Goal: Feedback & Contribution: Leave review/rating

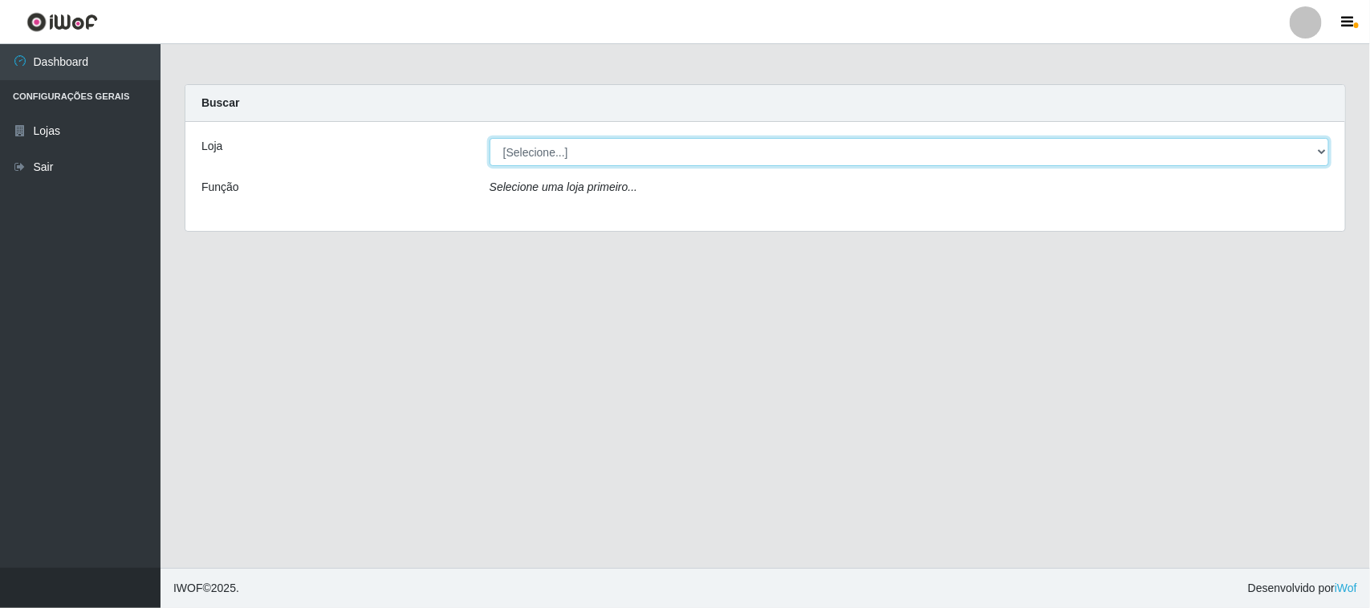
click at [526, 145] on select "[Selecione...] Rede Compras Supermercados - LOJA 1" at bounding box center [910, 152] width 840 height 28
select select "158"
click at [490, 138] on select "[Selecione...] Rede Compras Supermercados - LOJA 1" at bounding box center [910, 152] width 840 height 28
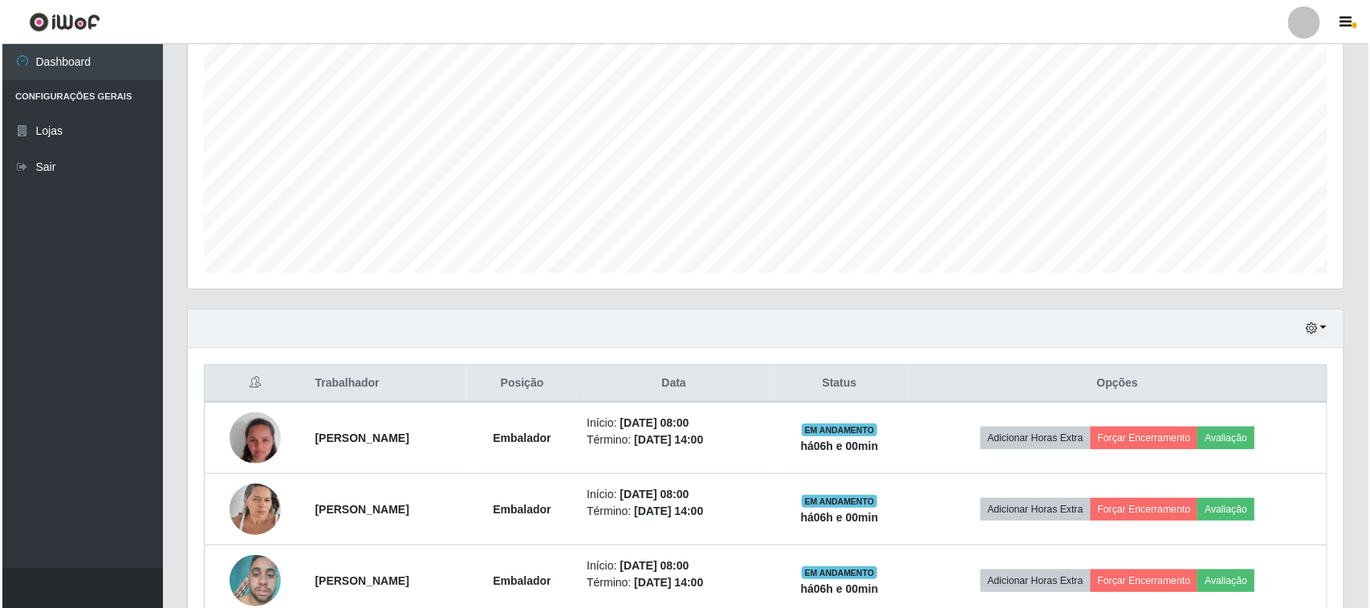
scroll to position [502, 0]
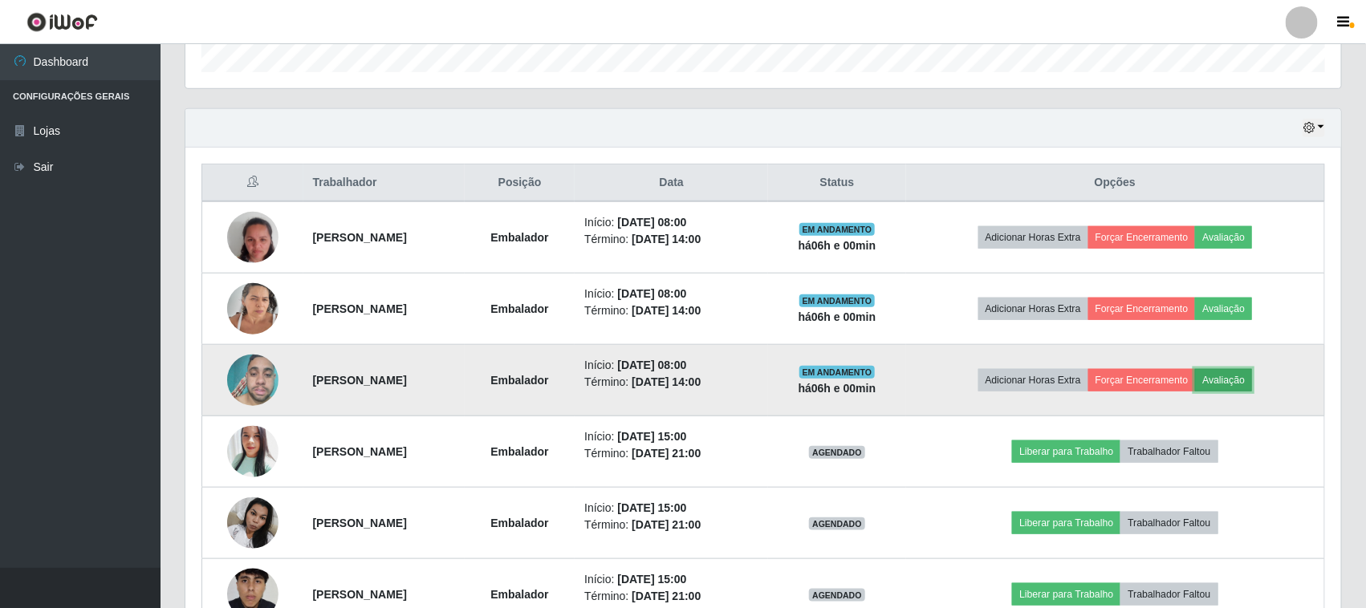
click at [1252, 375] on button "Avaliação" at bounding box center [1223, 380] width 57 height 22
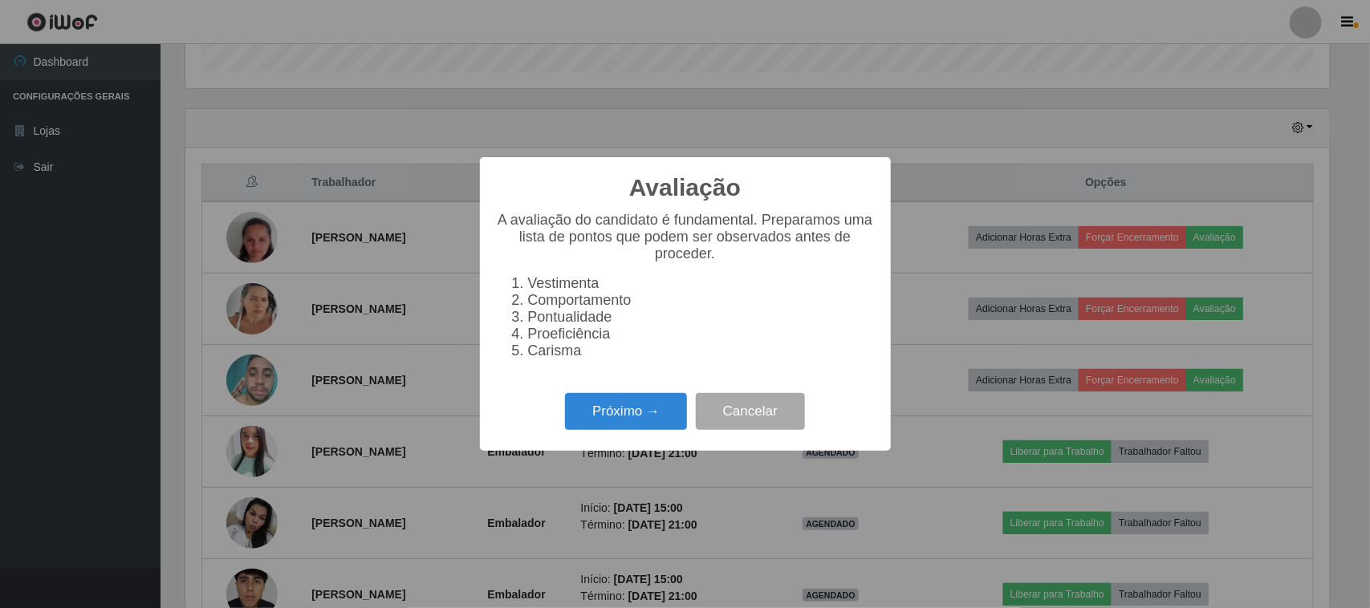
scroll to position [334, 1145]
click at [673, 423] on button "Próximo →" at bounding box center [626, 412] width 122 height 38
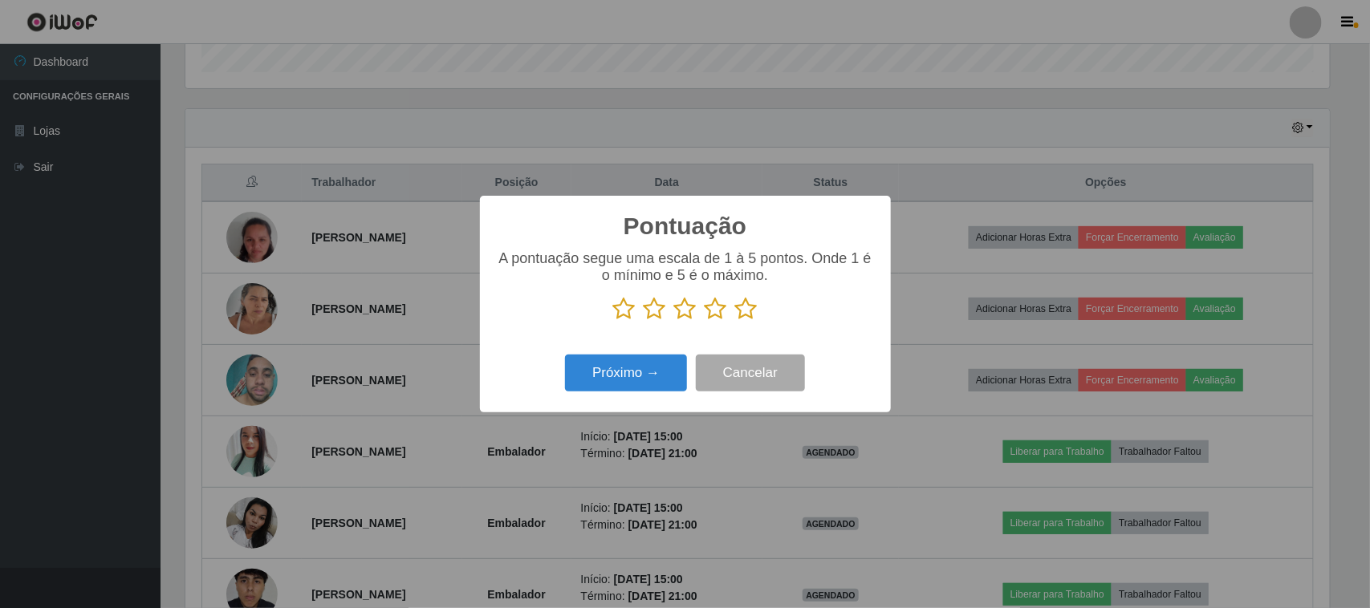
click at [748, 314] on icon at bounding box center [746, 309] width 22 height 24
click at [735, 321] on input "radio" at bounding box center [735, 321] width 0 height 0
click at [584, 374] on button "Próximo →" at bounding box center [626, 374] width 122 height 38
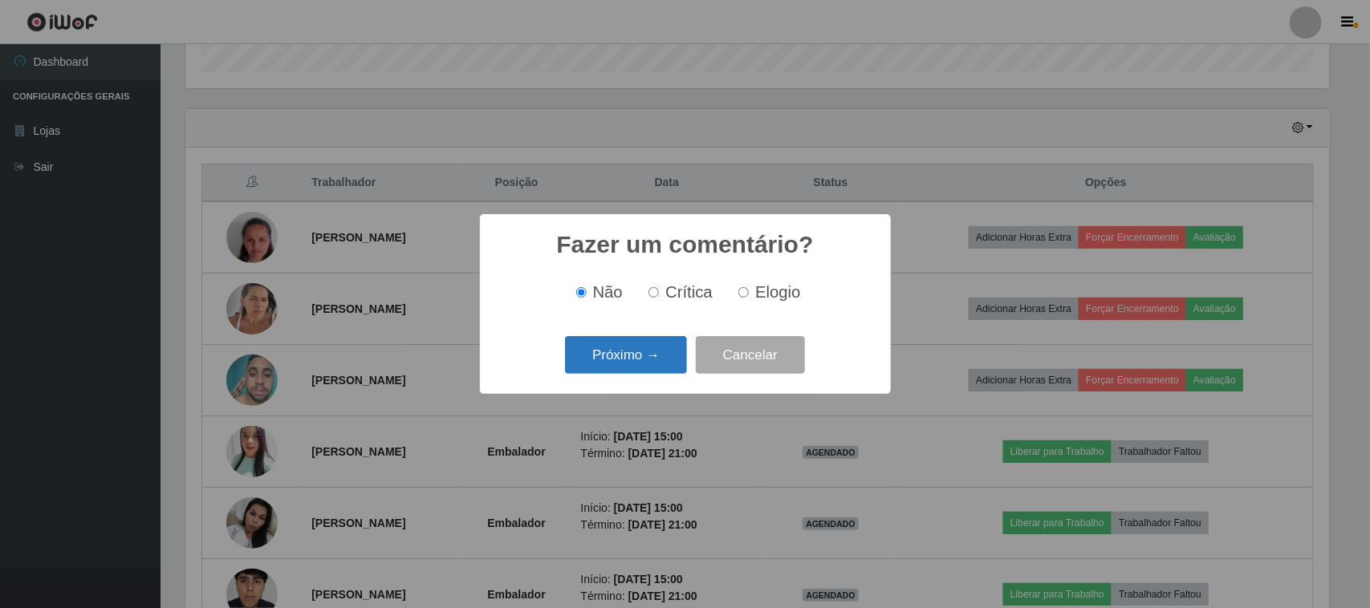
click at [661, 360] on button "Próximo →" at bounding box center [626, 355] width 122 height 38
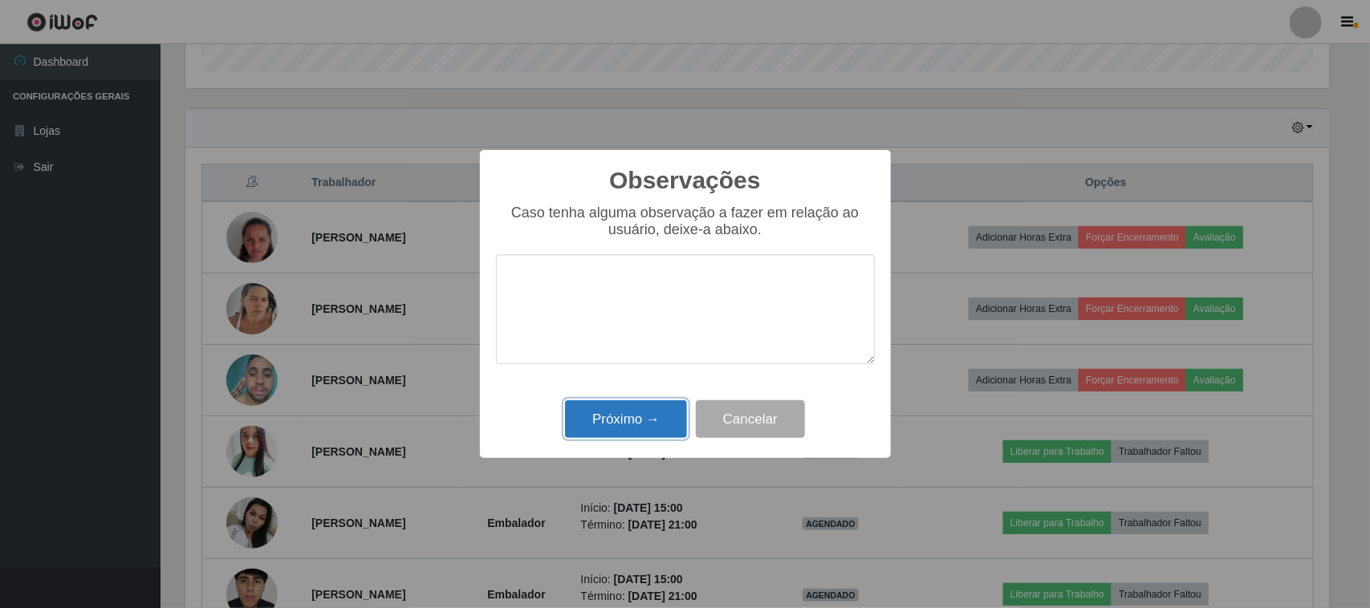
click at [668, 413] on button "Próximo →" at bounding box center [626, 420] width 122 height 38
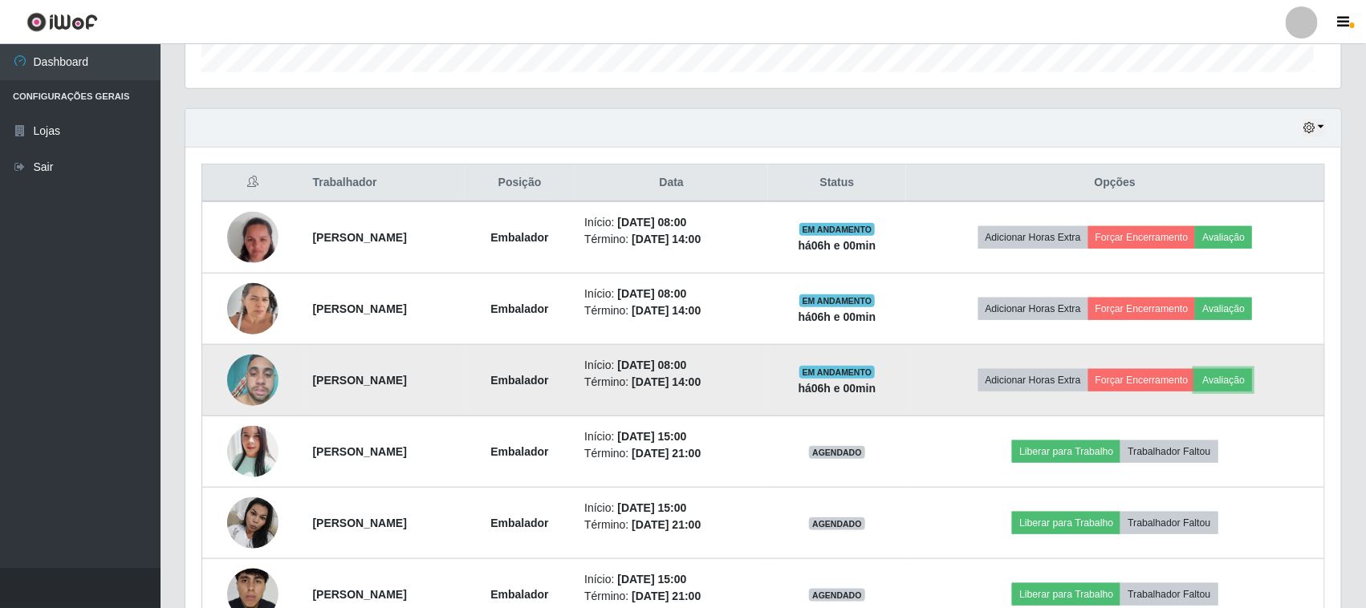
scroll to position [334, 1156]
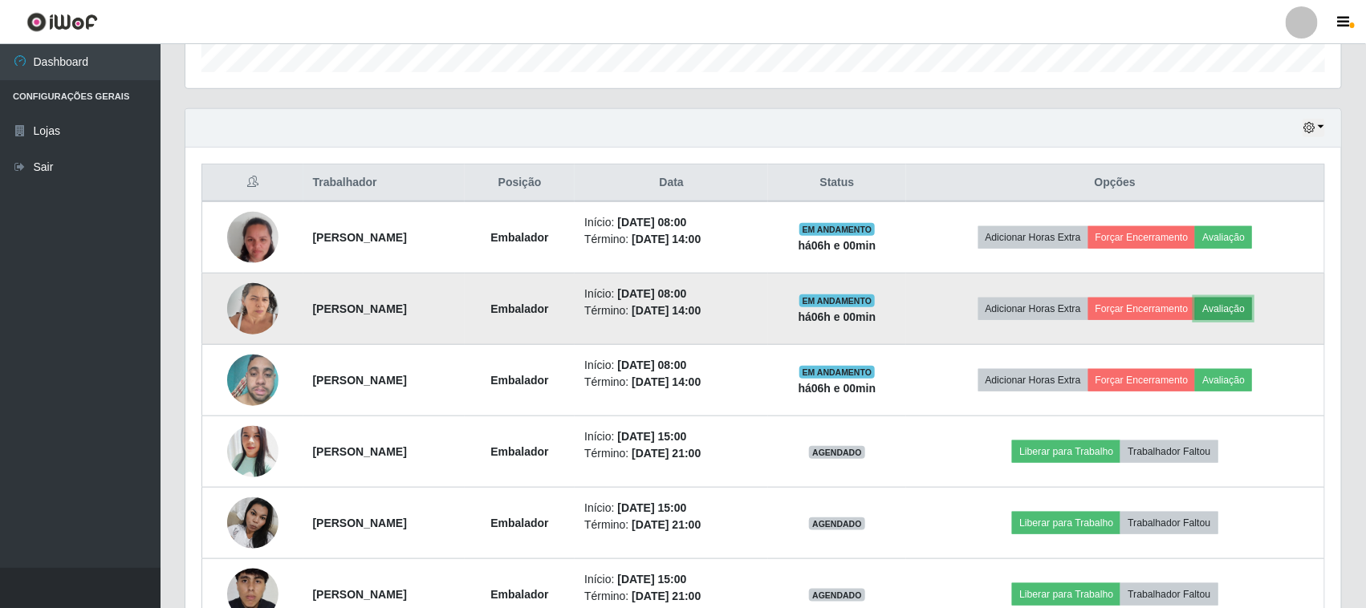
click at [1238, 311] on button "Avaliação" at bounding box center [1223, 309] width 57 height 22
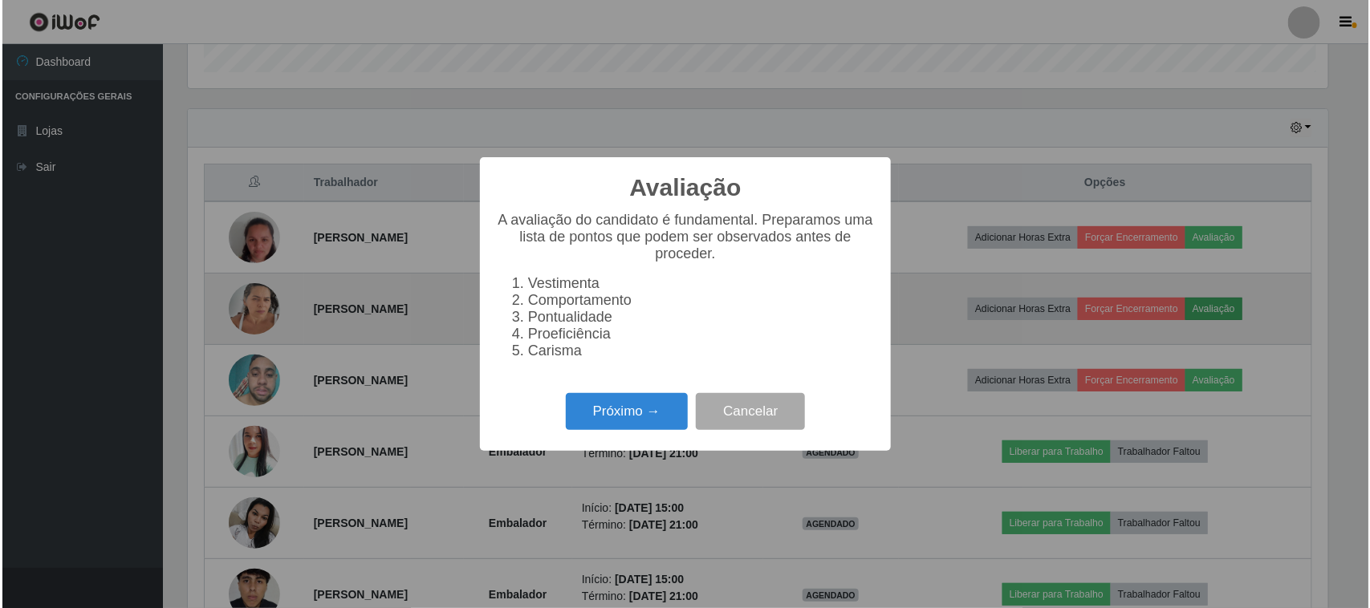
scroll to position [334, 1145]
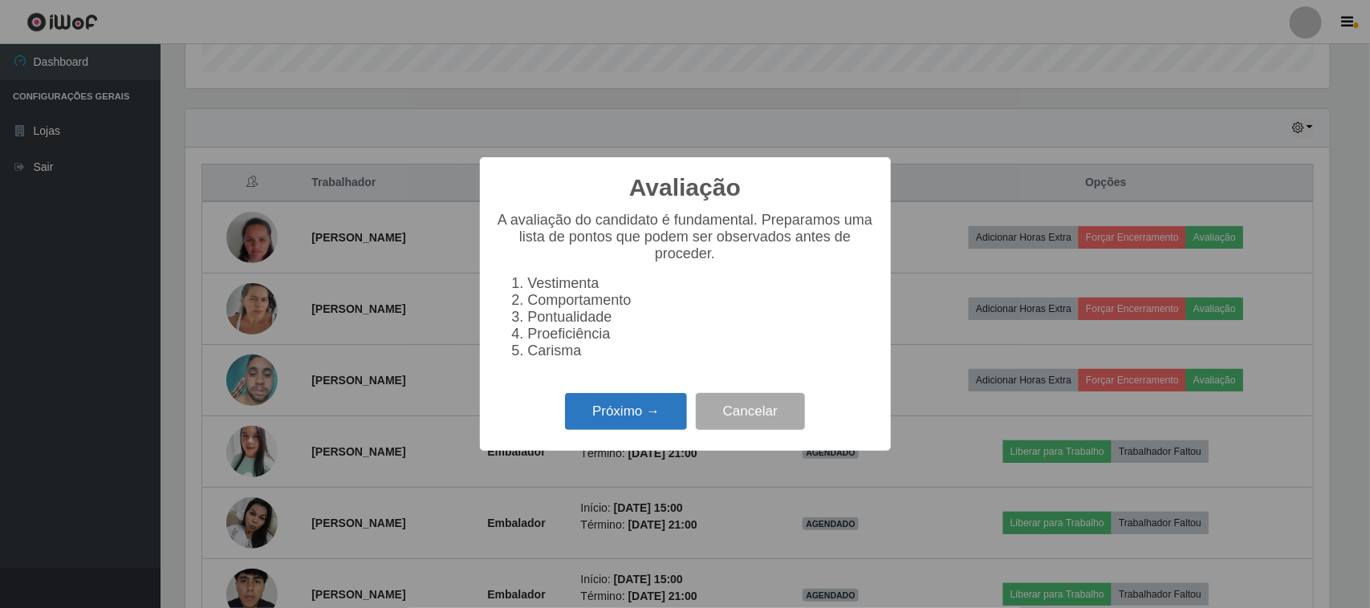
click at [625, 406] on button "Próximo →" at bounding box center [626, 412] width 122 height 38
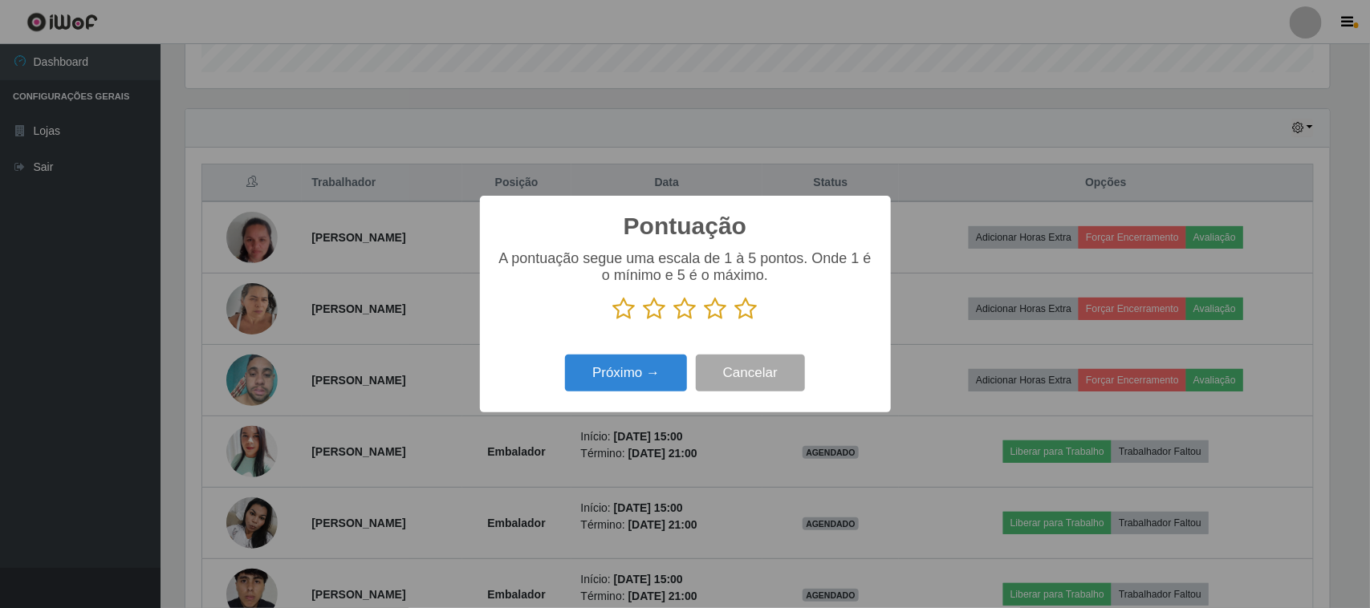
click at [755, 307] on icon at bounding box center [746, 309] width 22 height 24
click at [735, 321] on input "radio" at bounding box center [735, 321] width 0 height 0
click at [672, 363] on button "Próximo →" at bounding box center [626, 374] width 122 height 38
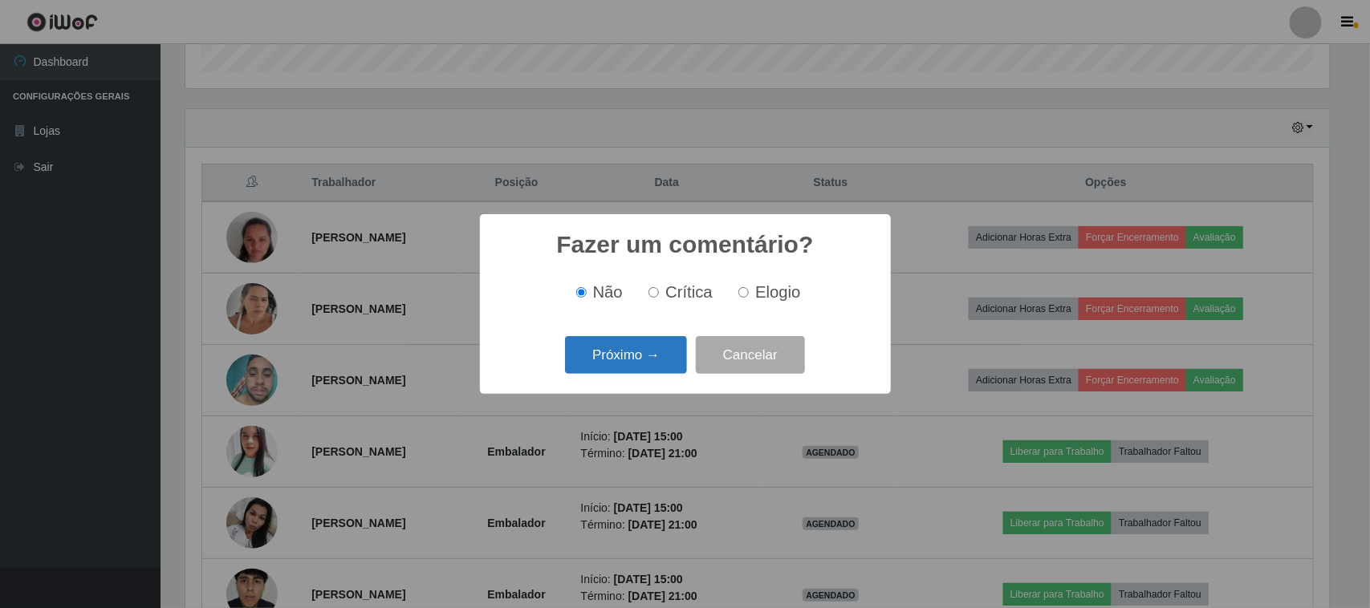
click at [636, 368] on button "Próximo →" at bounding box center [626, 355] width 122 height 38
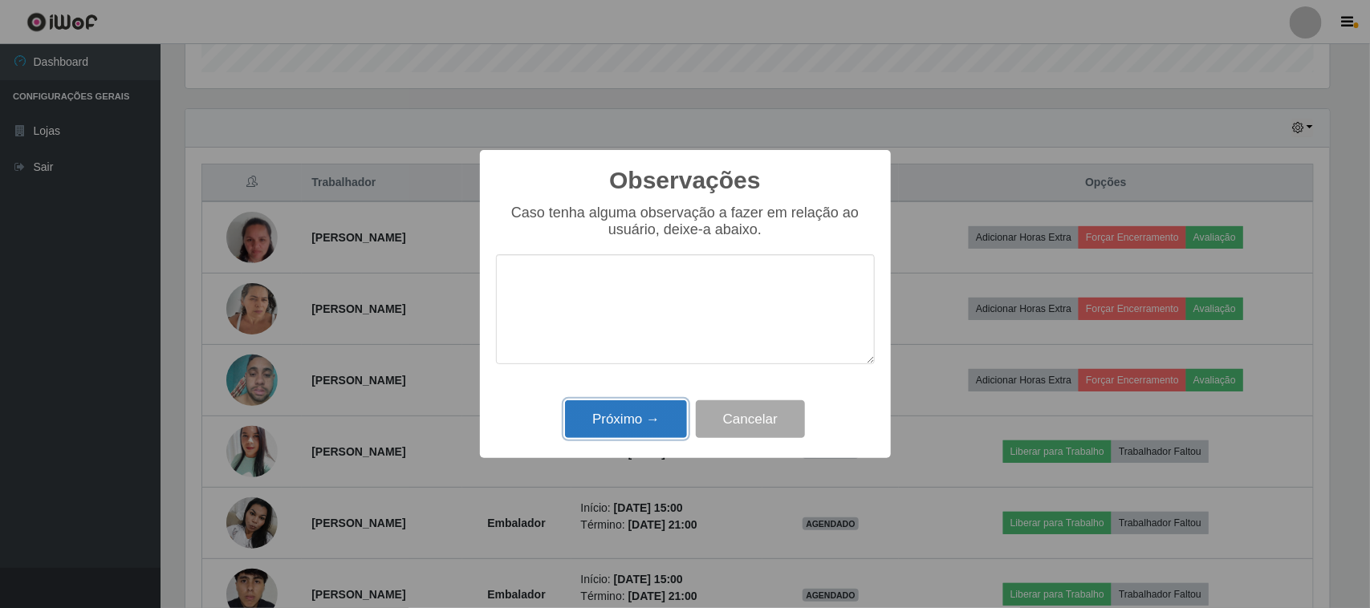
click at [630, 412] on button "Próximo →" at bounding box center [626, 420] width 122 height 38
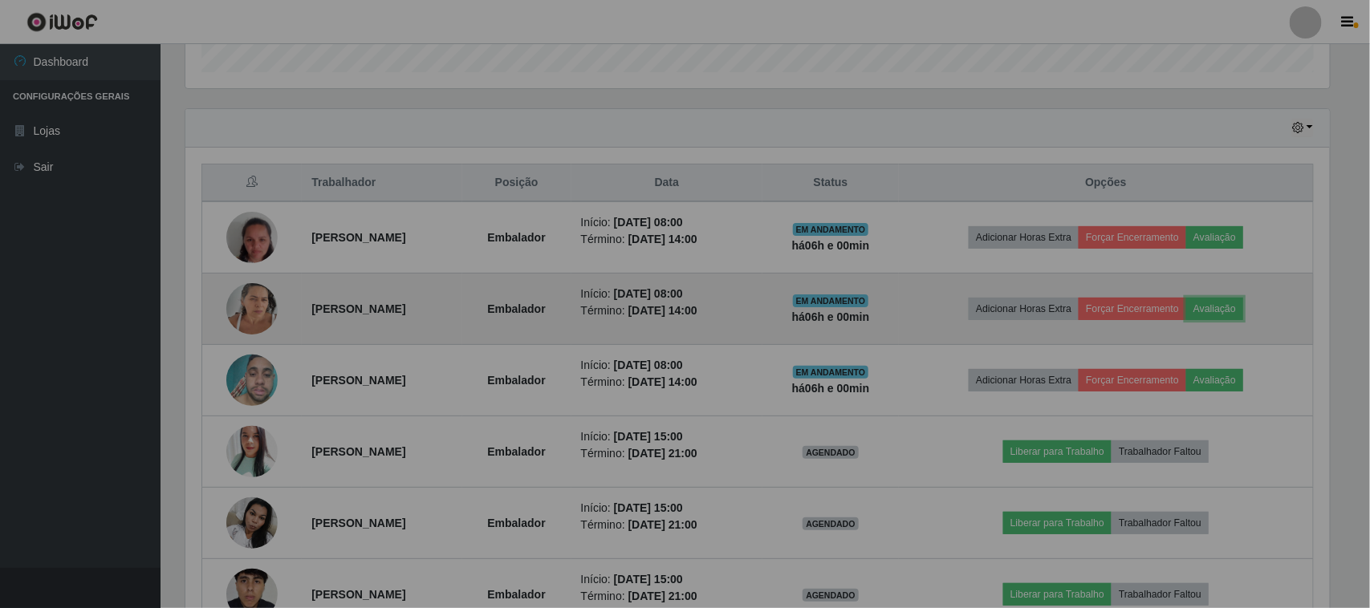
scroll to position [334, 1156]
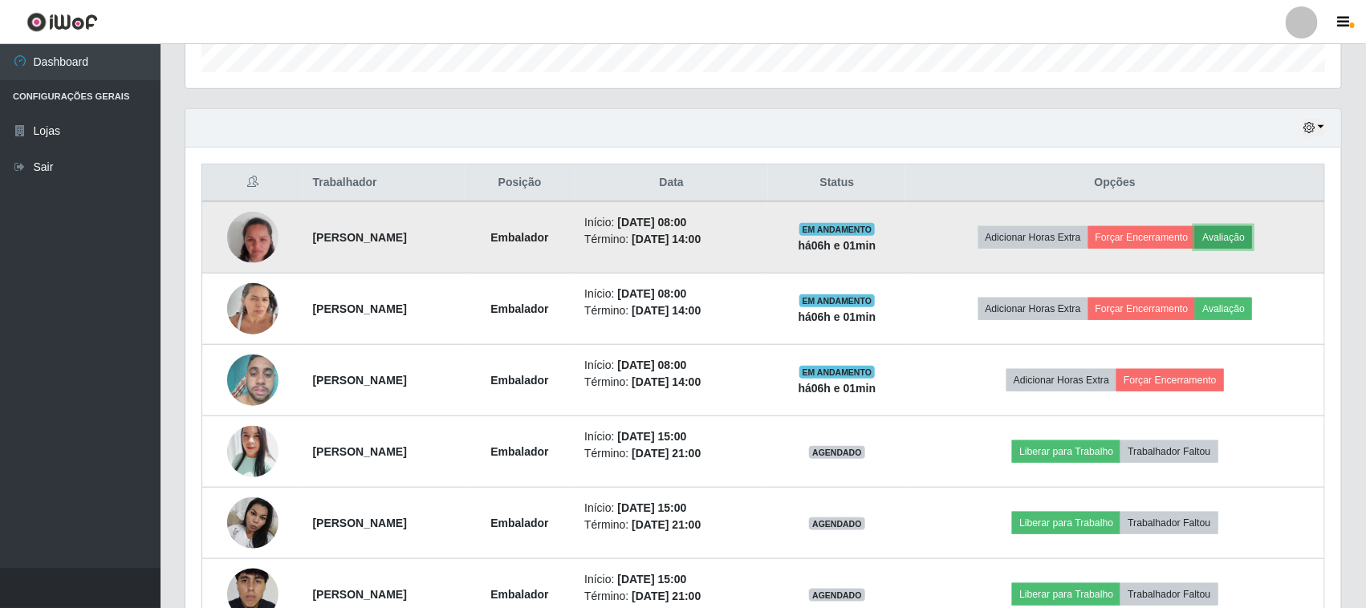
click at [1228, 235] on button "Avaliação" at bounding box center [1223, 237] width 57 height 22
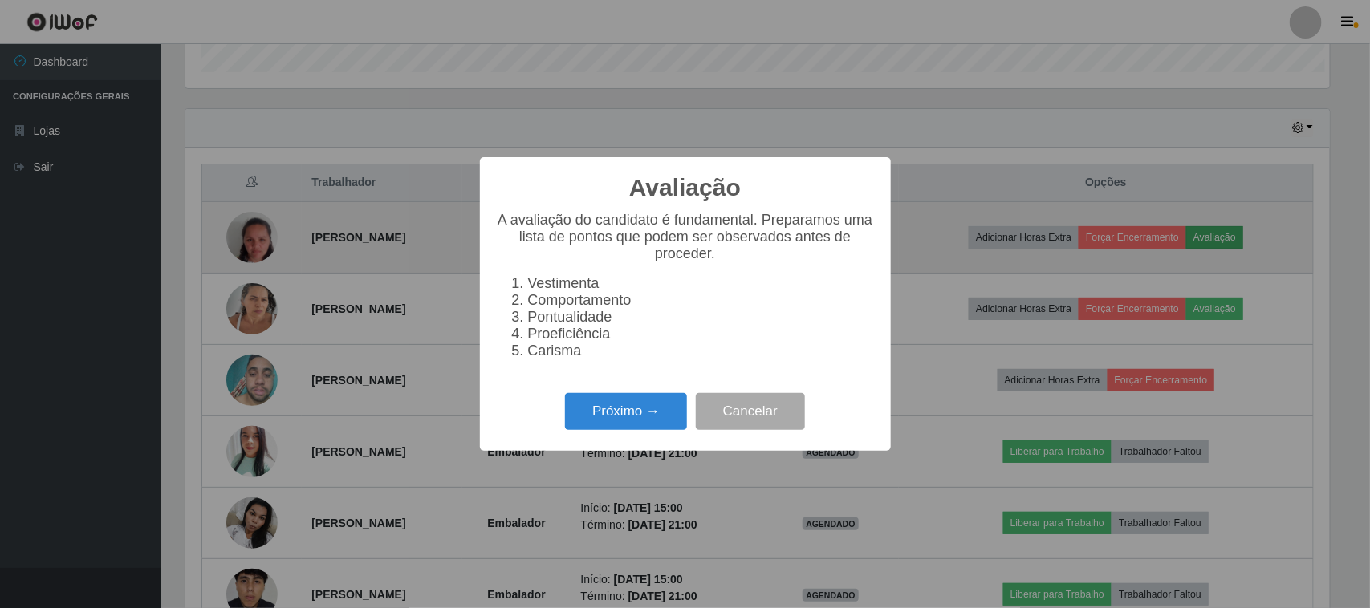
scroll to position [334, 1145]
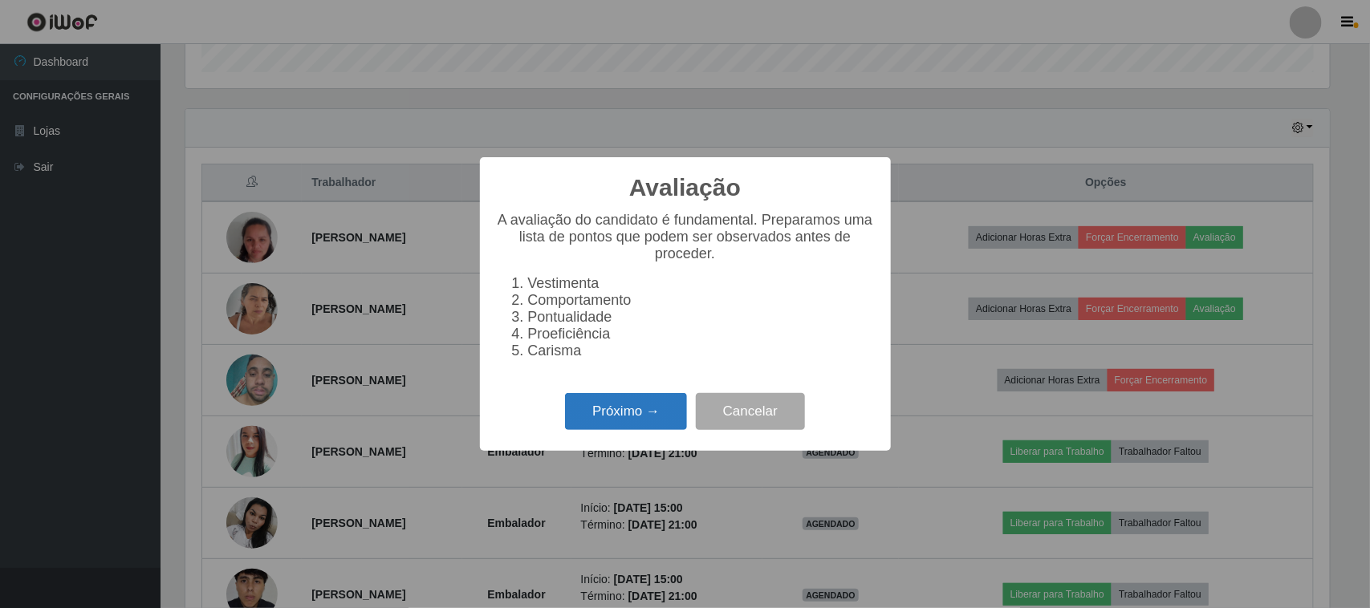
click at [658, 408] on button "Próximo →" at bounding box center [626, 412] width 122 height 38
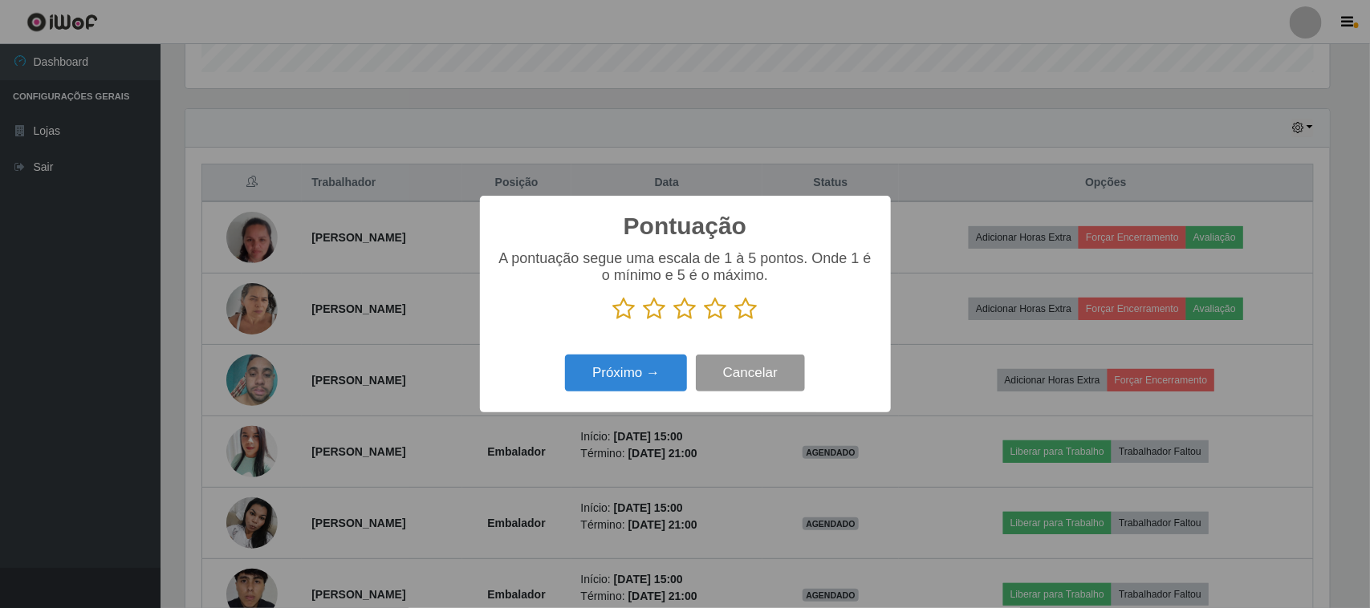
scroll to position [802404, 801592]
click at [755, 311] on icon at bounding box center [746, 309] width 22 height 24
click at [735, 321] on input "radio" at bounding box center [735, 321] width 0 height 0
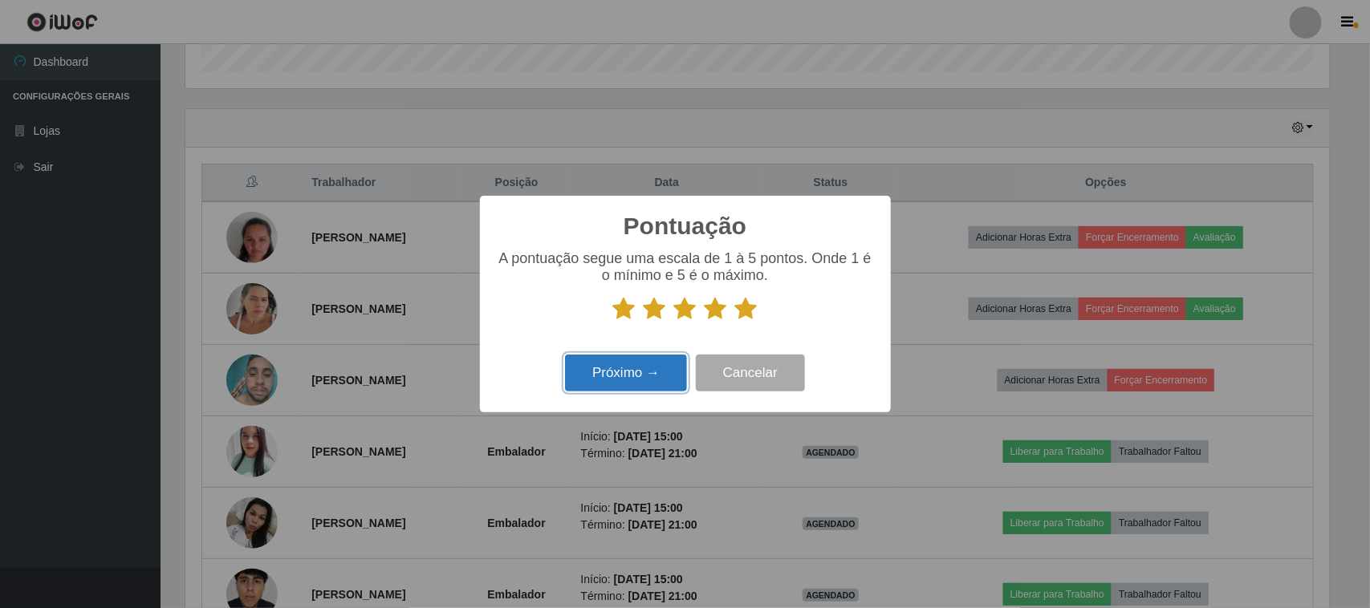
click at [674, 380] on button "Próximo →" at bounding box center [626, 374] width 122 height 38
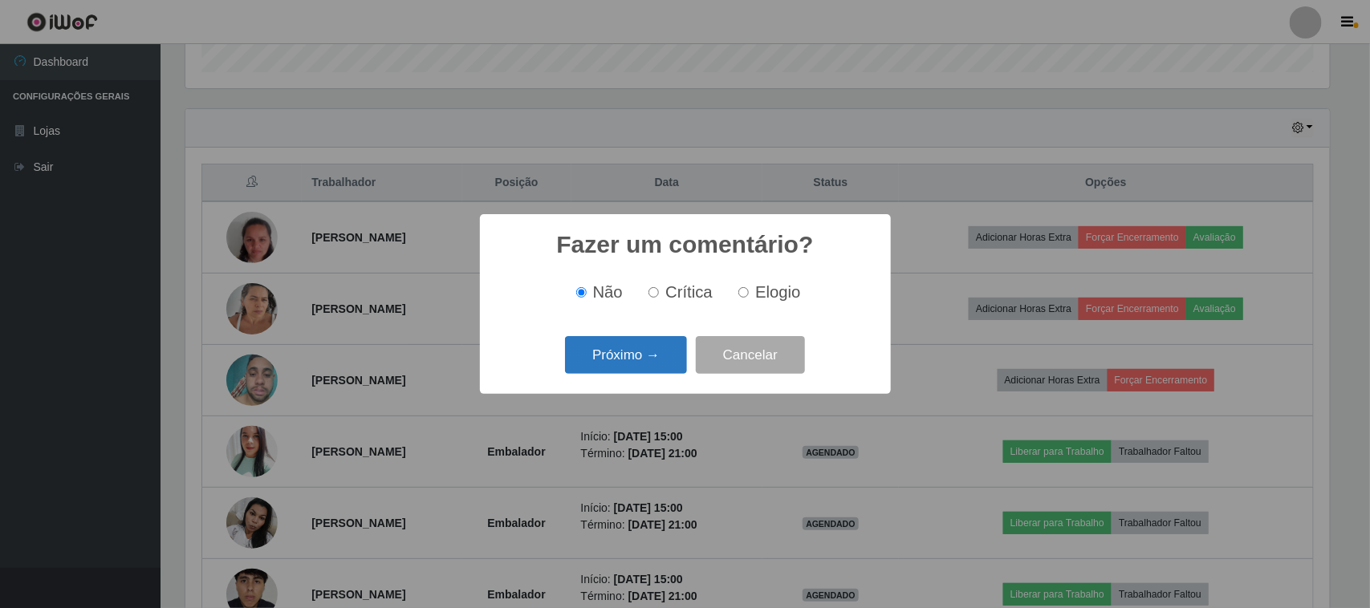
click at [659, 352] on button "Próximo →" at bounding box center [626, 355] width 122 height 38
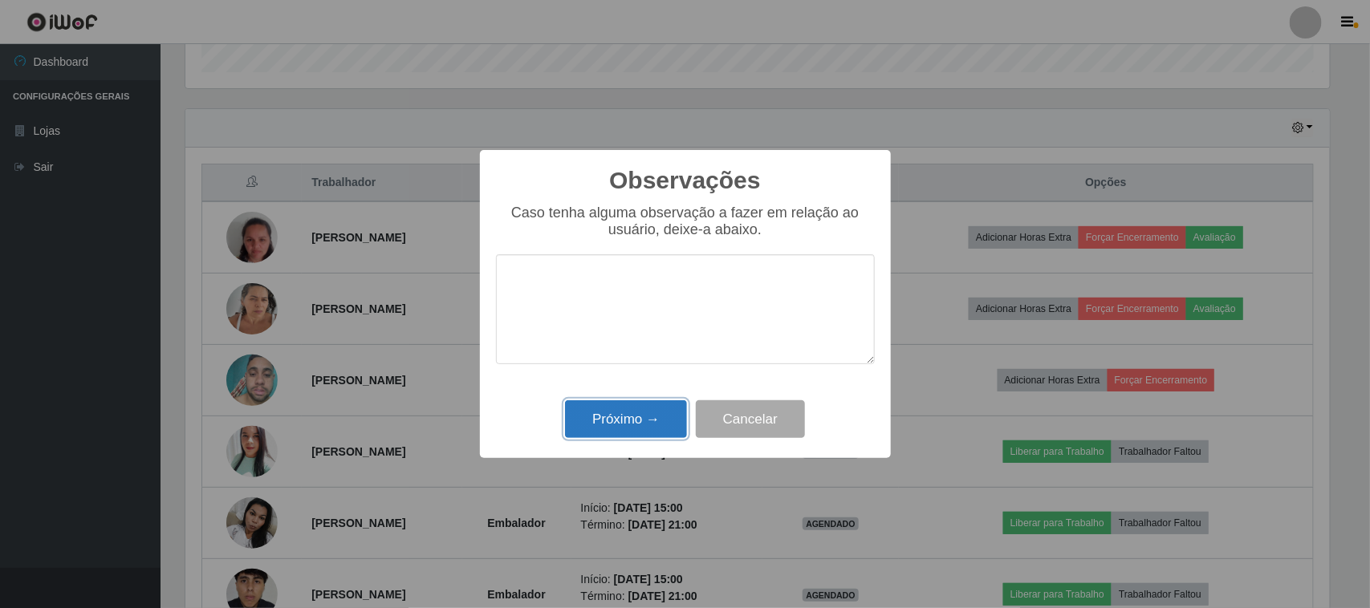
click at [650, 413] on button "Próximo →" at bounding box center [626, 420] width 122 height 38
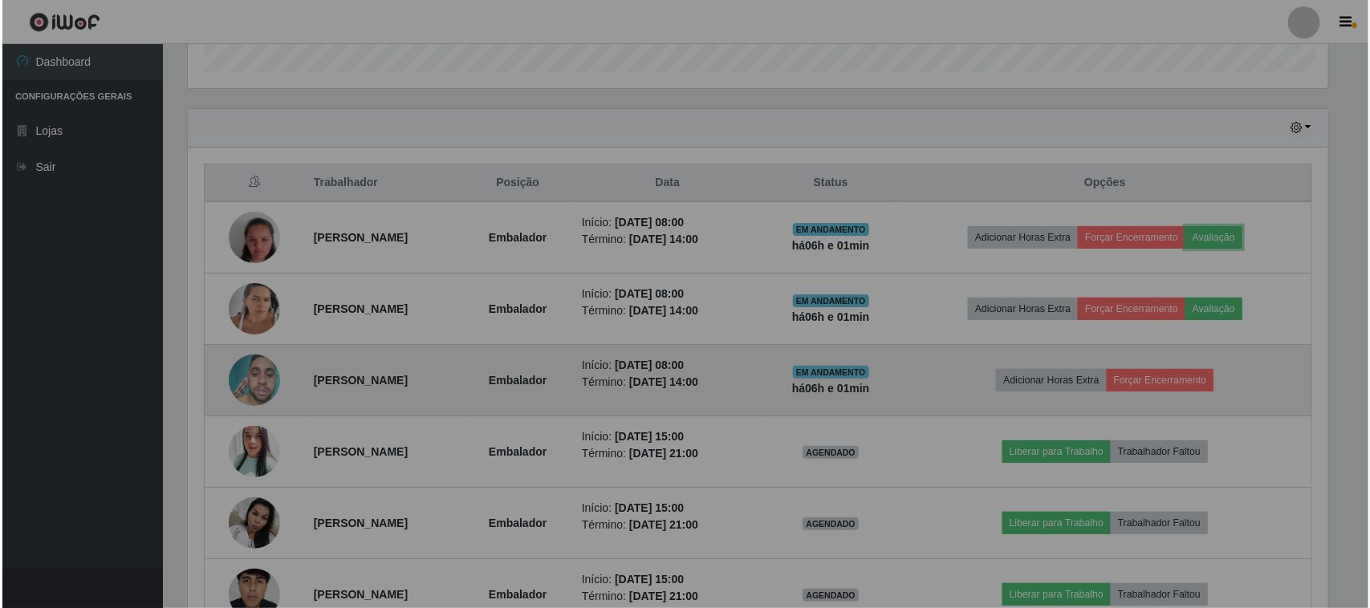
scroll to position [334, 1156]
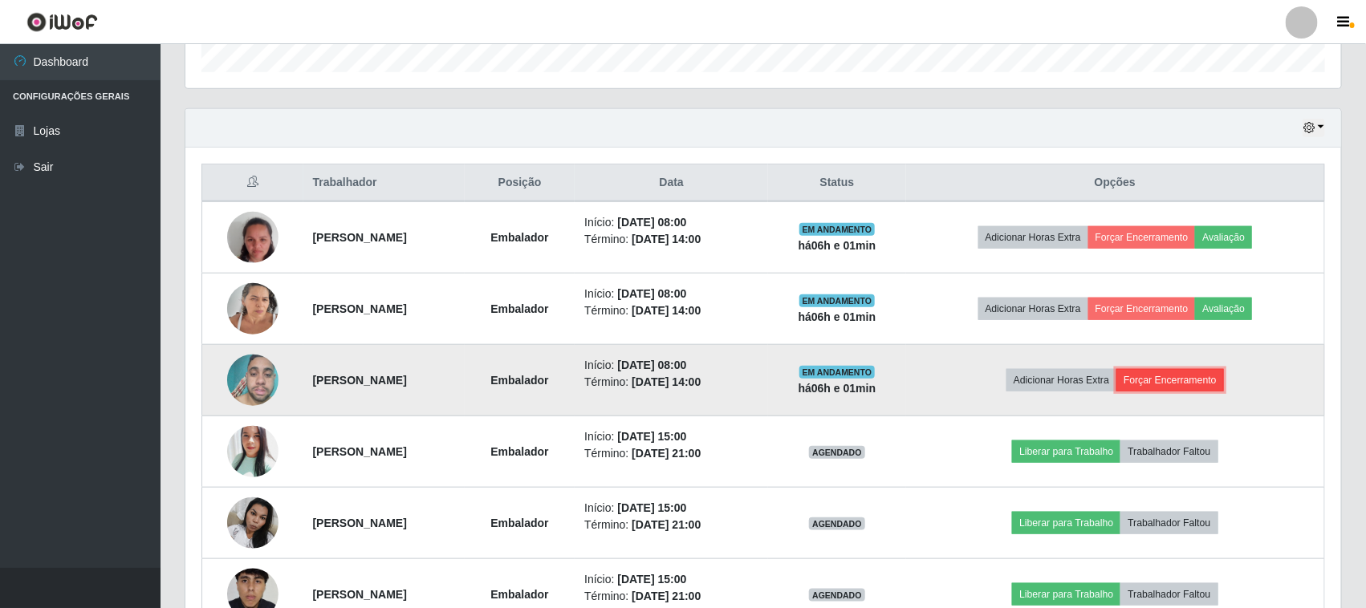
click at [1186, 378] on button "Forçar Encerramento" at bounding box center [1171, 380] width 108 height 22
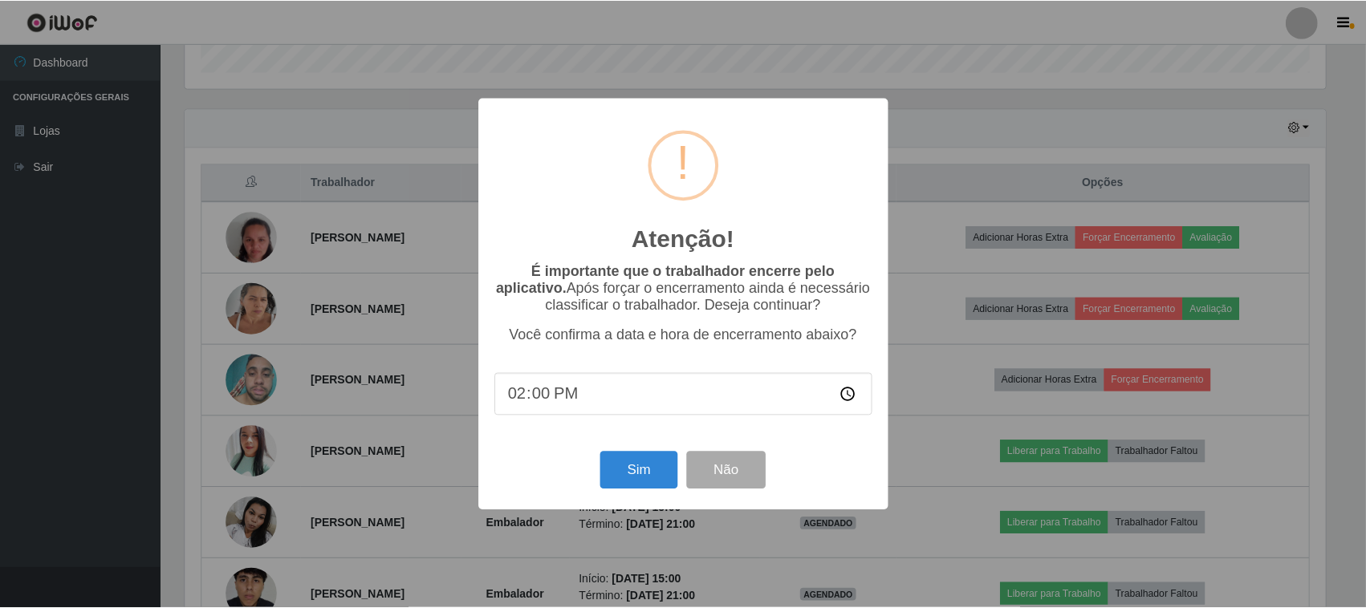
scroll to position [334, 1145]
click at [636, 466] on button "Sim" at bounding box center [641, 471] width 78 height 38
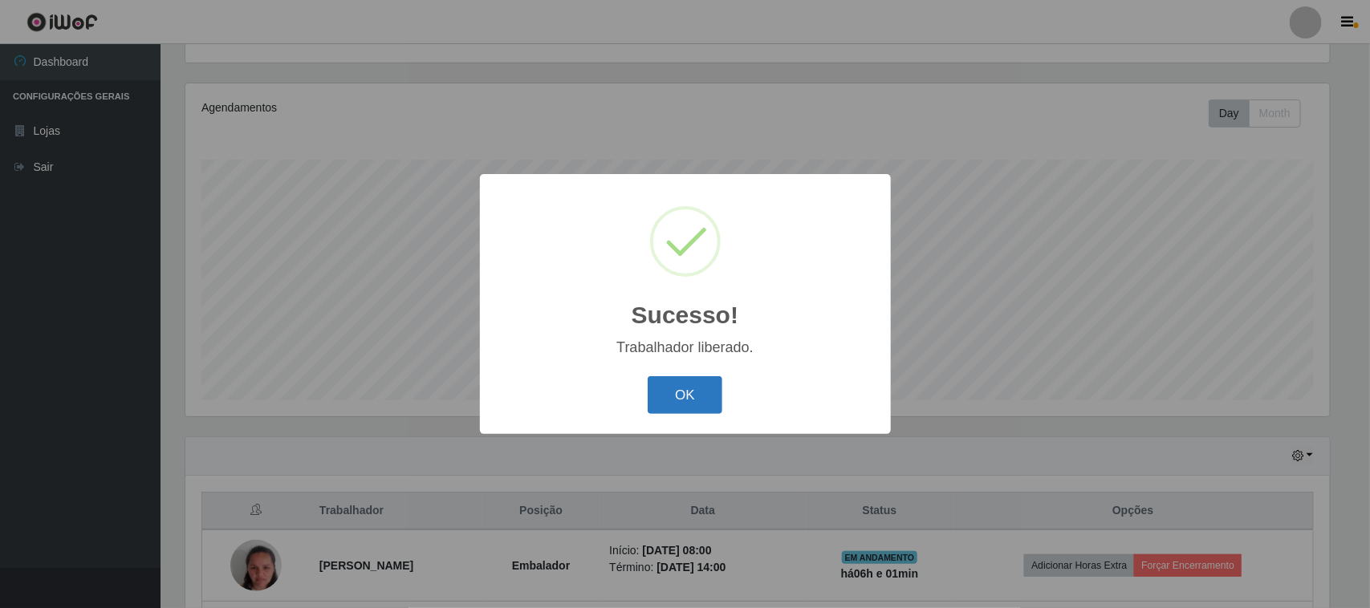
click at [655, 400] on button "OK" at bounding box center [685, 395] width 75 height 38
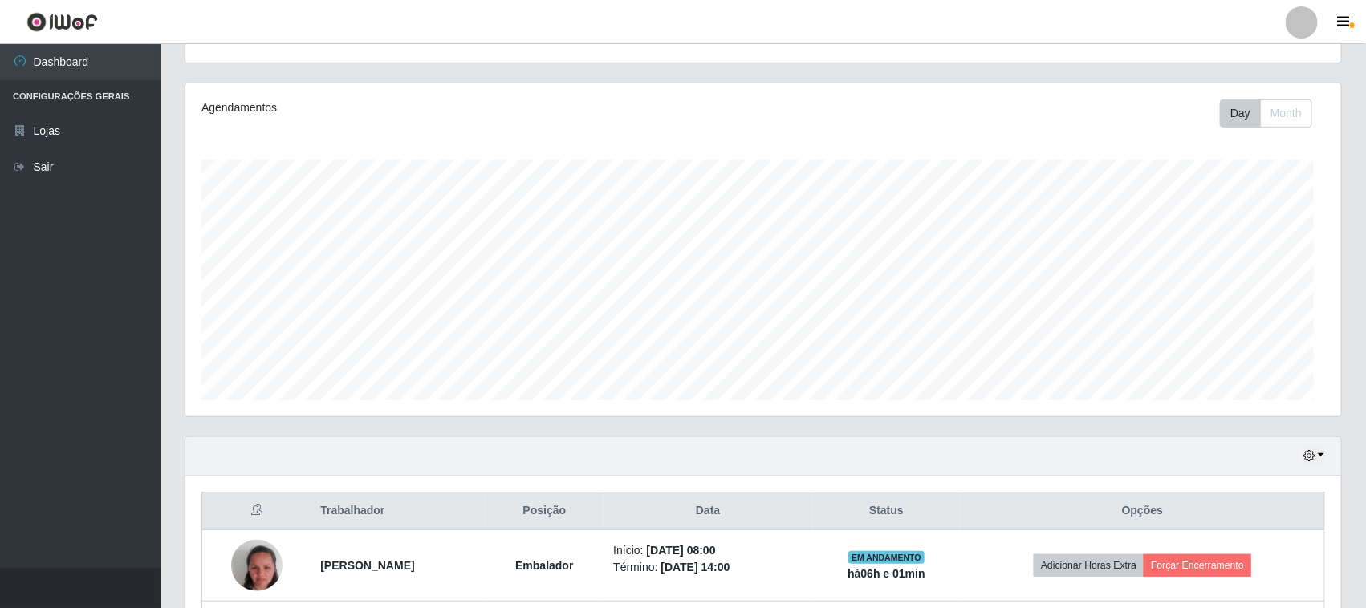
scroll to position [0, 0]
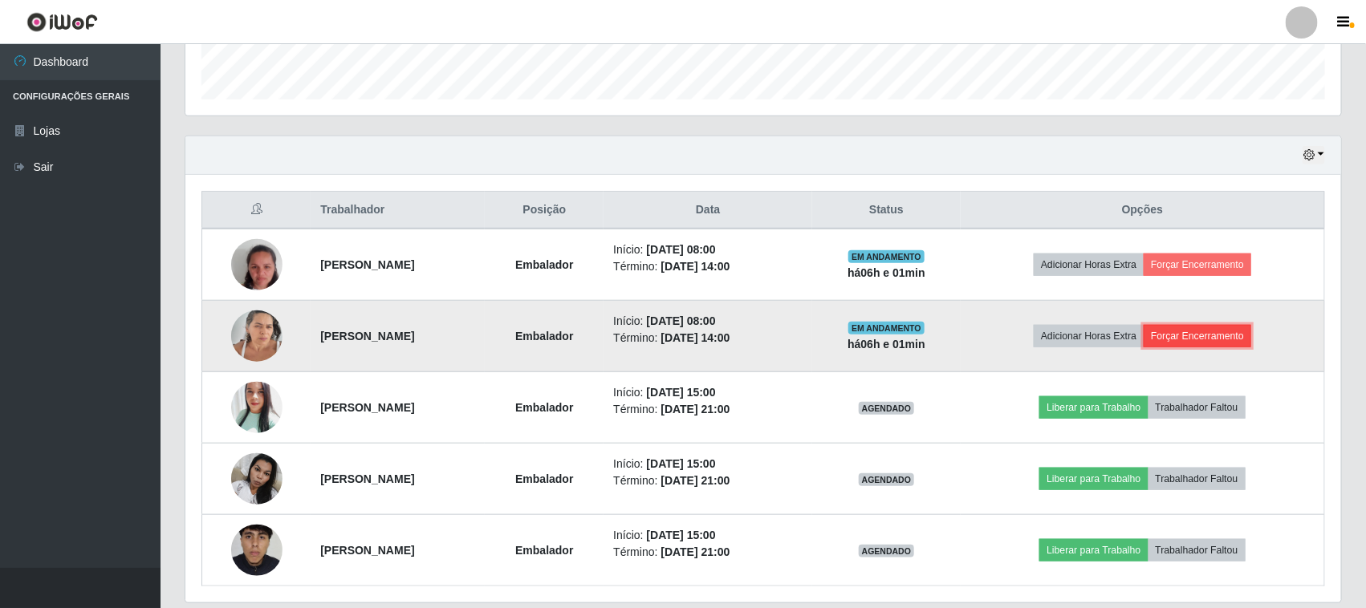
click at [1203, 345] on button "Forçar Encerramento" at bounding box center [1198, 336] width 108 height 22
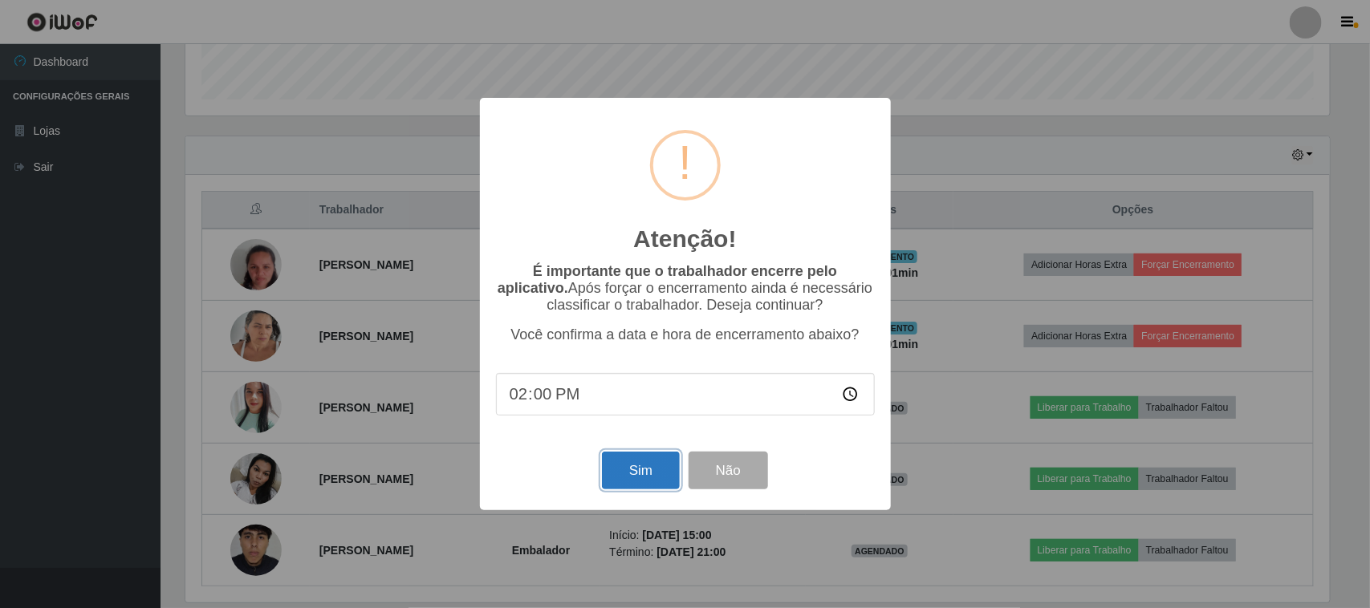
click at [654, 482] on button "Sim" at bounding box center [641, 471] width 78 height 38
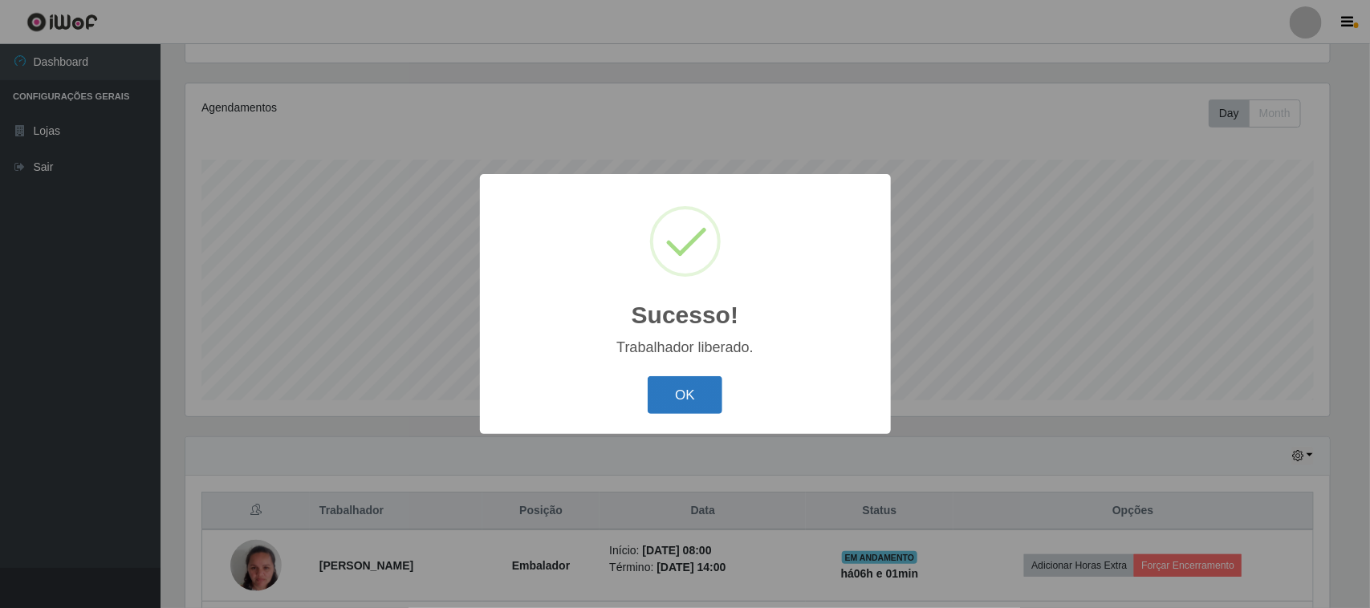
click at [669, 398] on button "OK" at bounding box center [685, 395] width 75 height 38
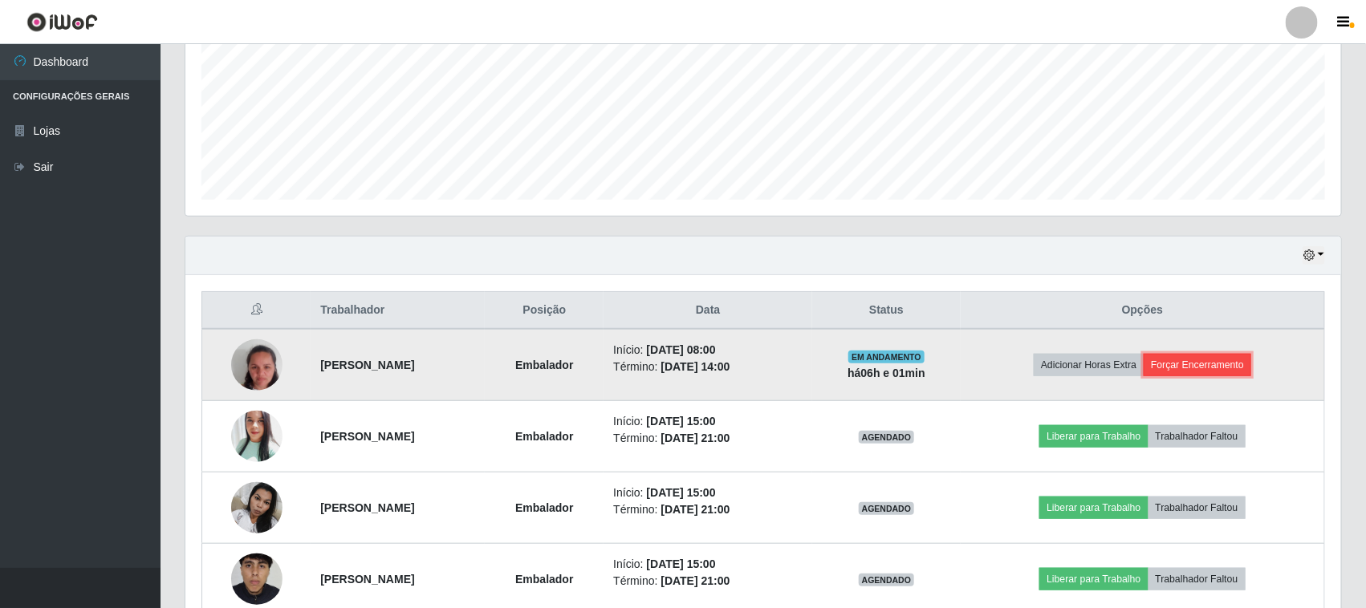
click at [1239, 363] on button "Forçar Encerramento" at bounding box center [1198, 365] width 108 height 22
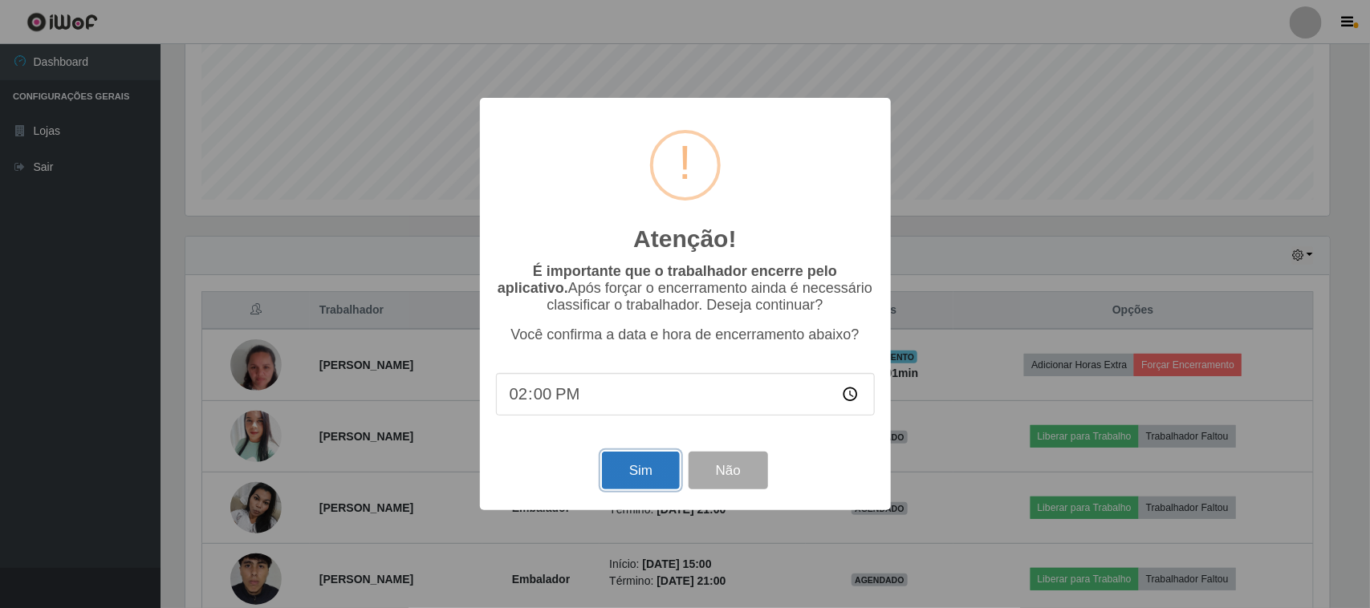
click at [630, 467] on button "Sim" at bounding box center [641, 471] width 78 height 38
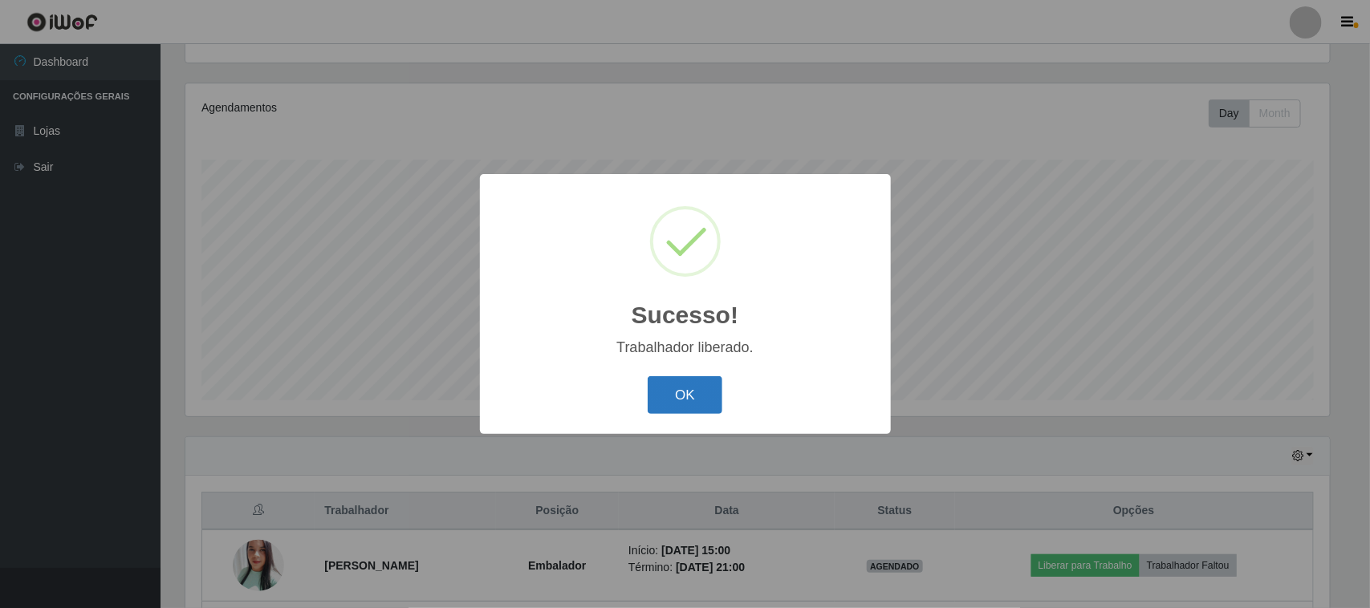
click at [686, 395] on button "OK" at bounding box center [685, 395] width 75 height 38
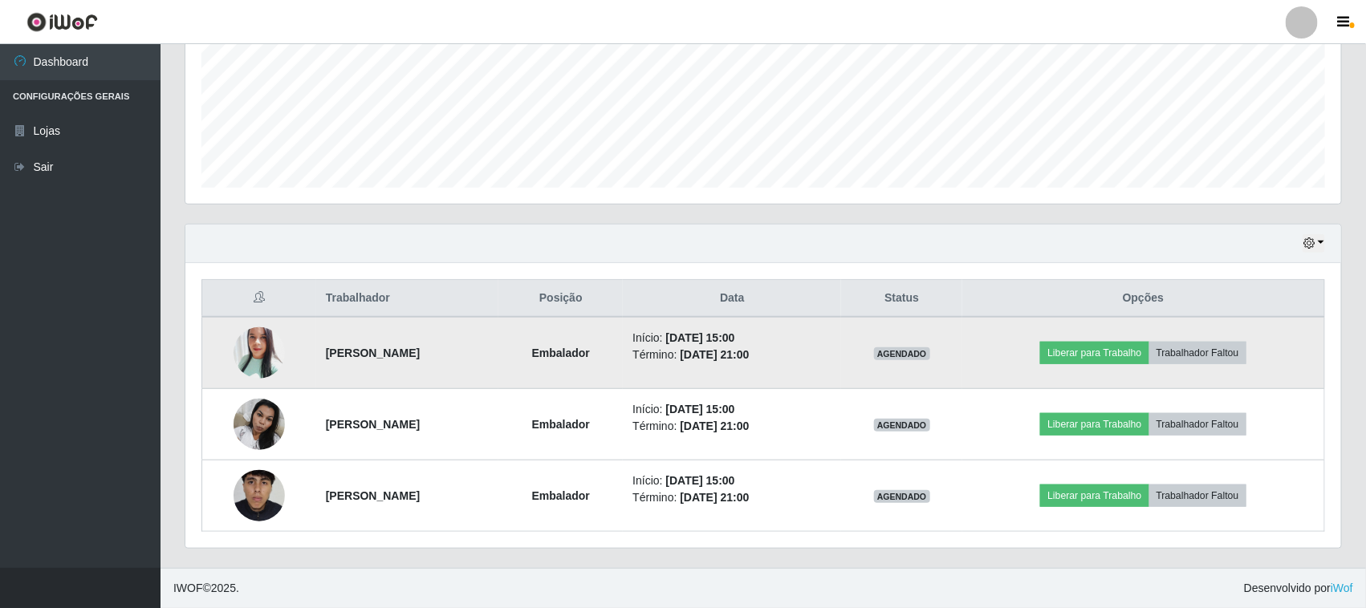
click at [247, 343] on img at bounding box center [259, 353] width 51 height 61
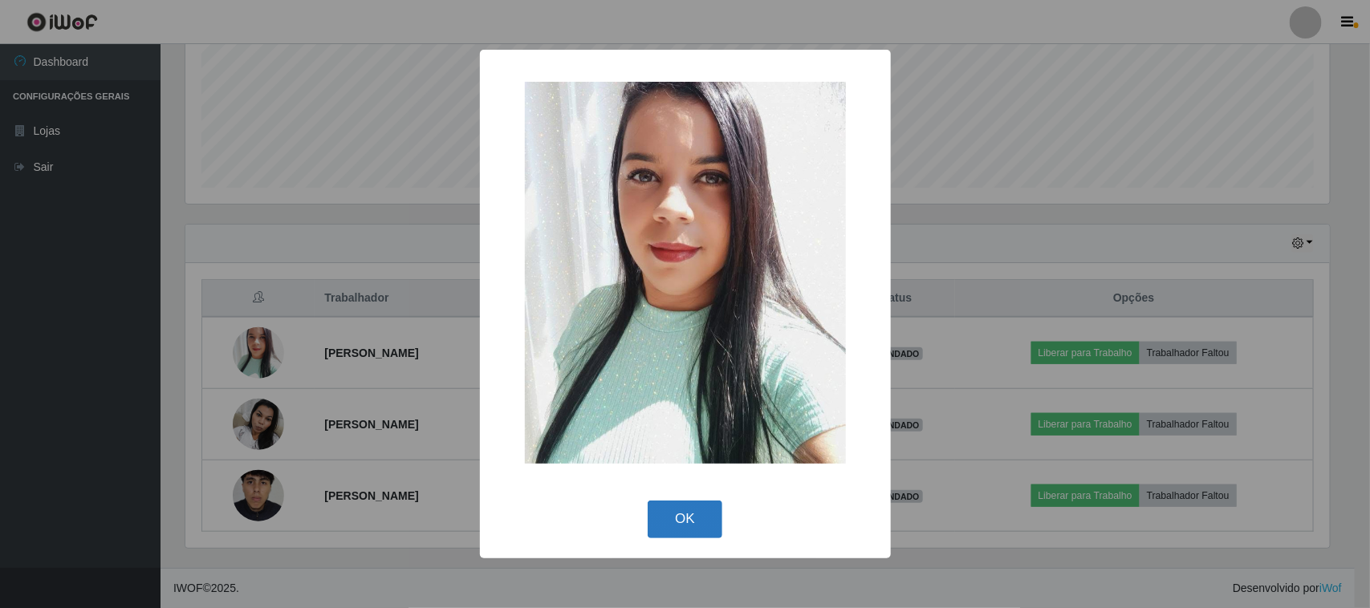
click at [693, 519] on button "OK" at bounding box center [685, 520] width 75 height 38
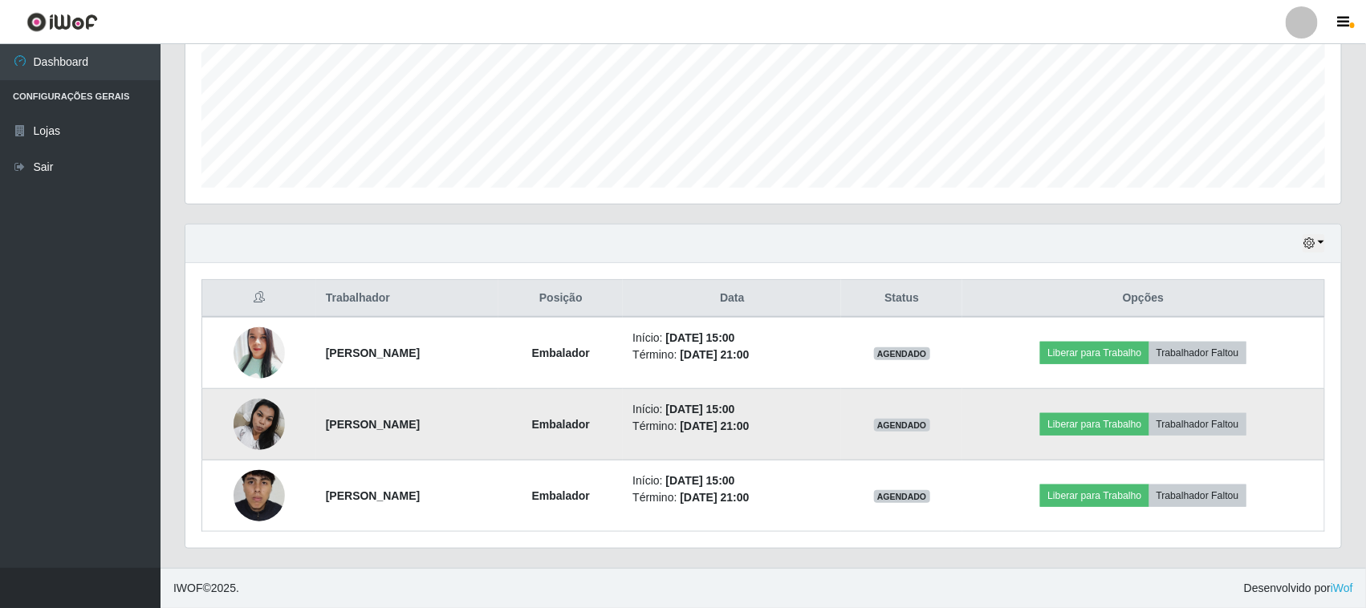
click at [241, 424] on img at bounding box center [259, 424] width 51 height 68
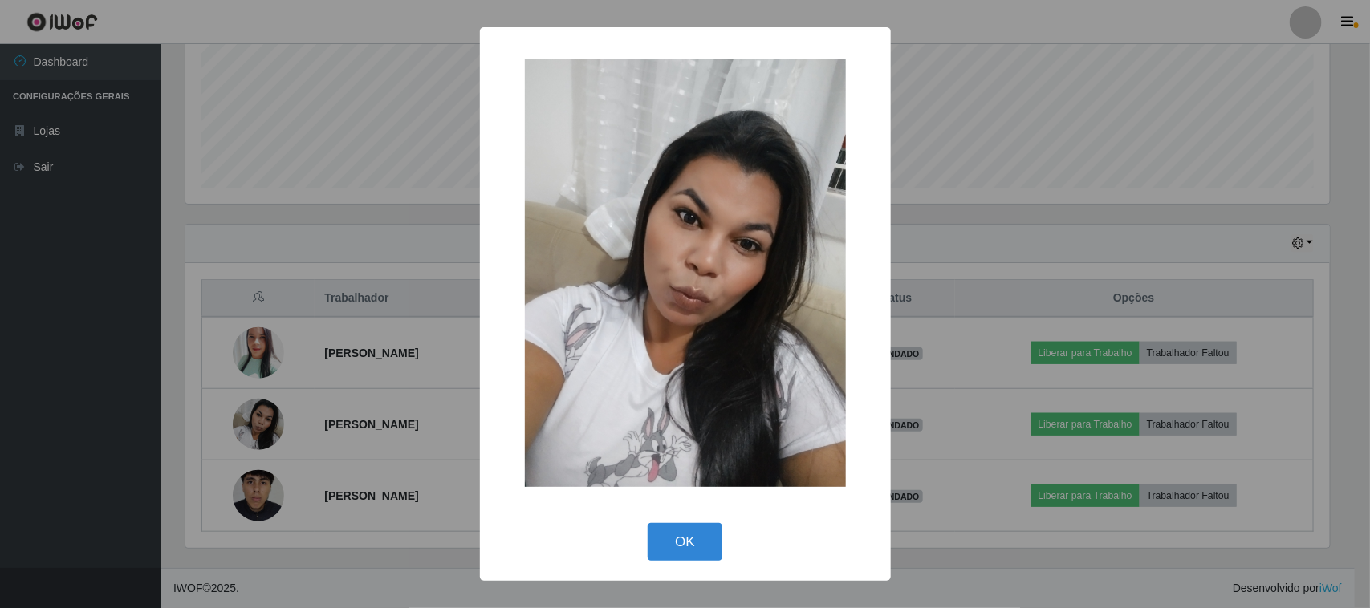
drag, startPoint x: 660, startPoint y: 546, endPoint x: 382, endPoint y: 511, distance: 280.0
click at [649, 542] on button "OK" at bounding box center [685, 542] width 75 height 38
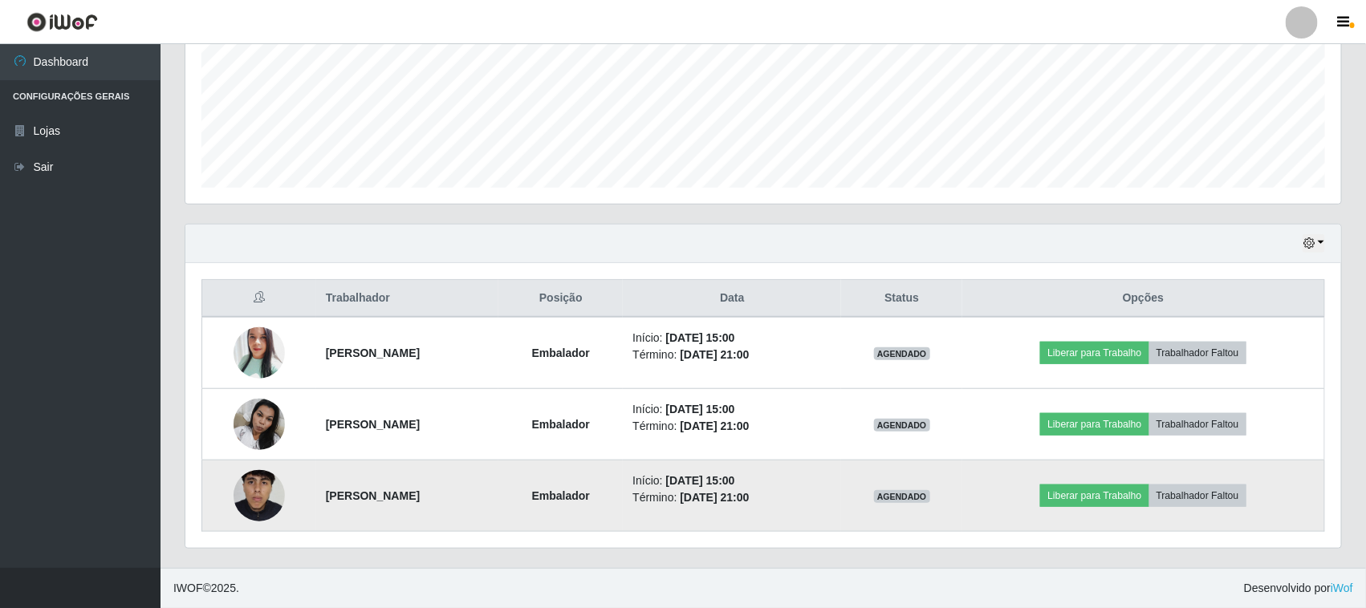
click at [254, 498] on img at bounding box center [259, 496] width 51 height 114
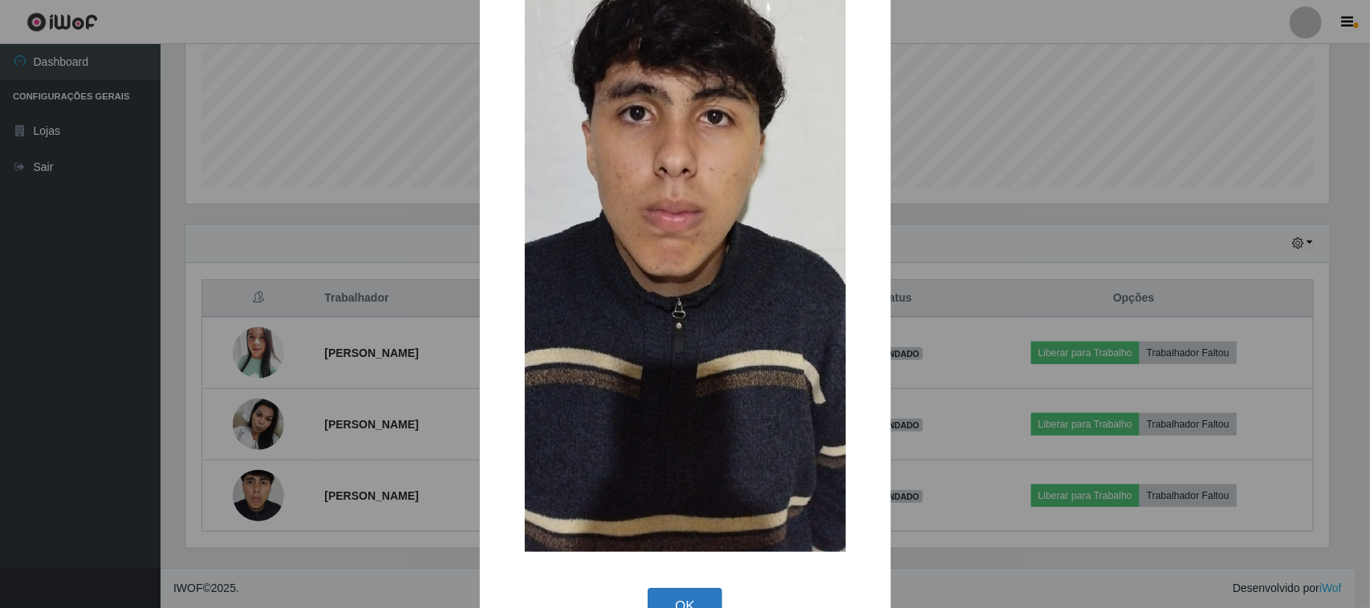
click at [693, 598] on button "OK" at bounding box center [685, 607] width 75 height 38
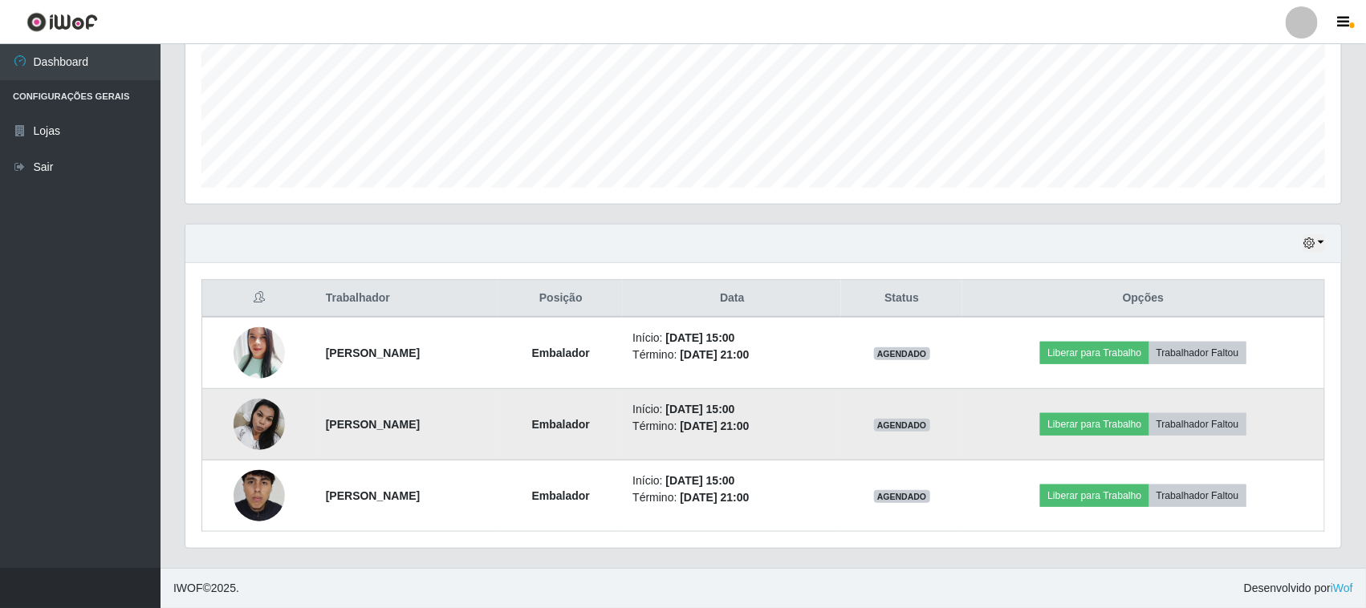
click at [258, 399] on img at bounding box center [259, 424] width 51 height 68
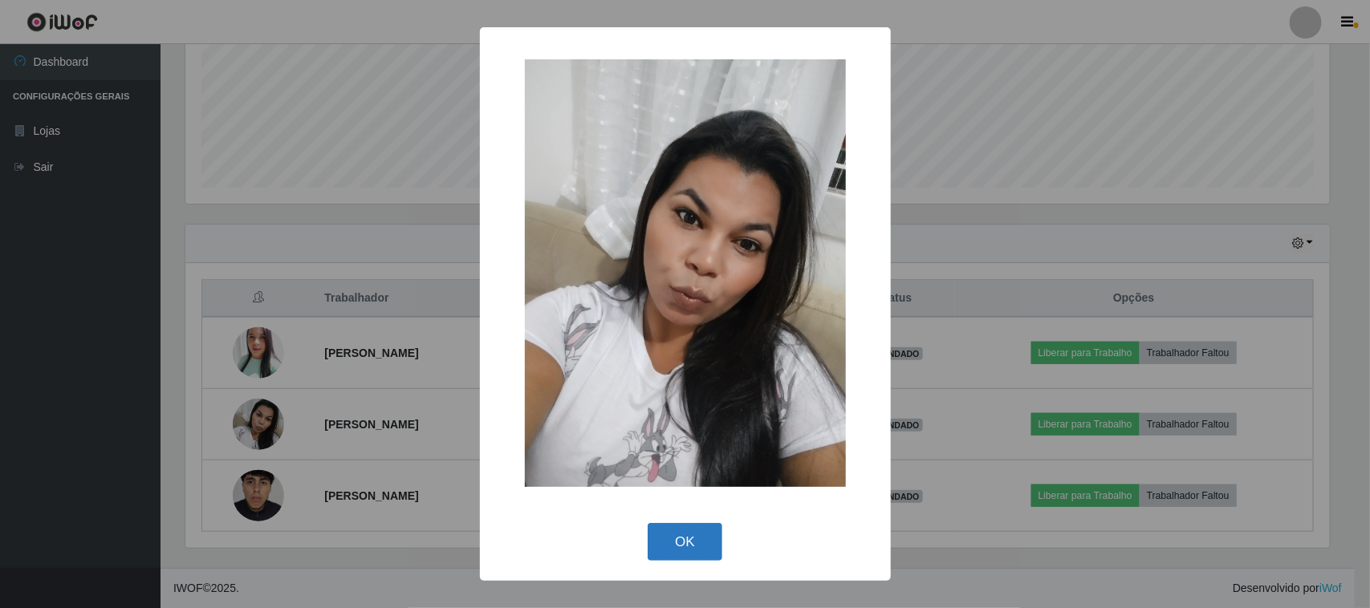
click at [699, 538] on button "OK" at bounding box center [685, 542] width 75 height 38
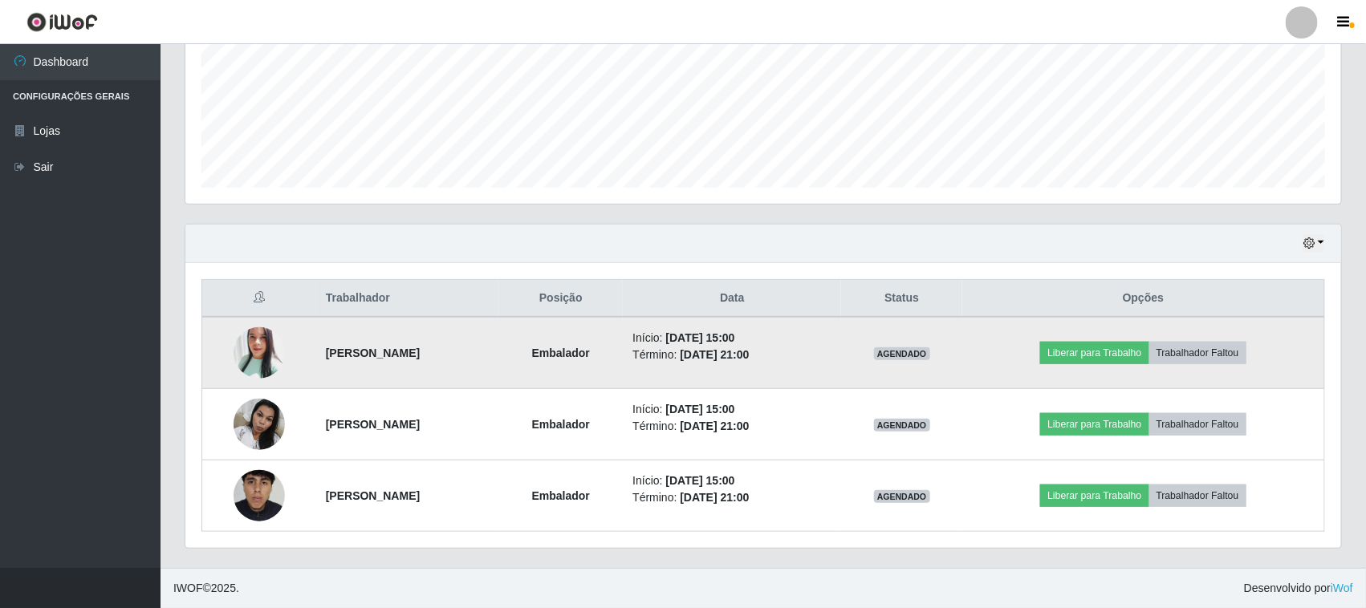
click at [245, 355] on img at bounding box center [259, 353] width 51 height 61
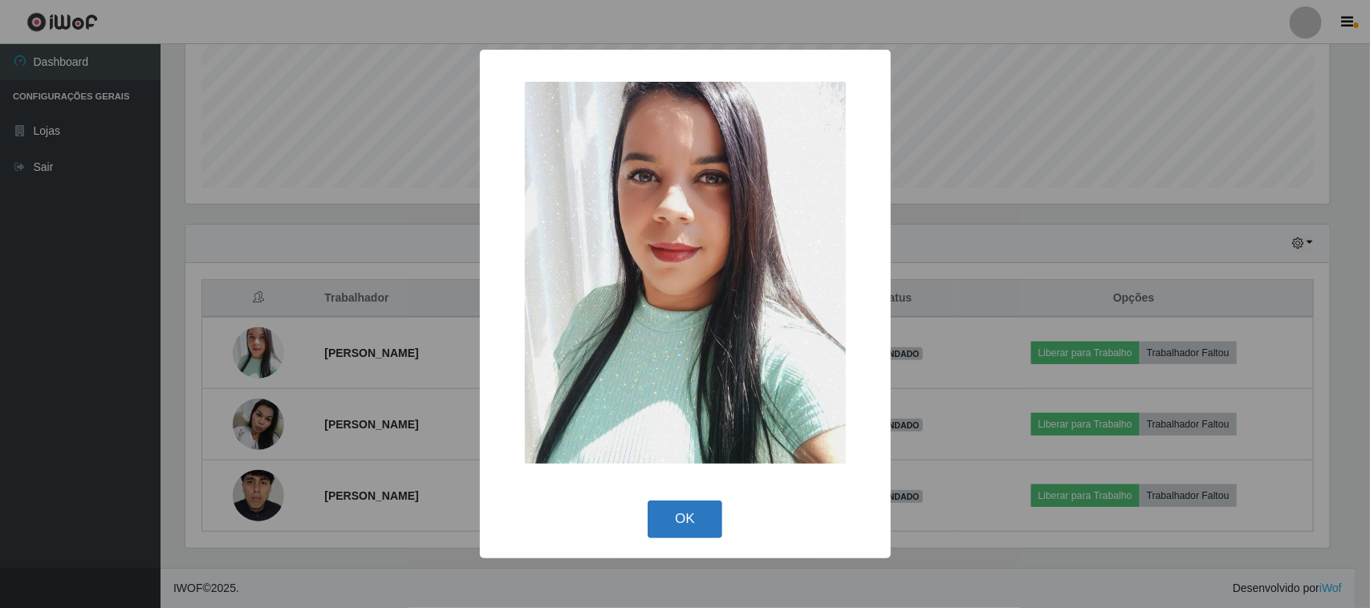
click at [712, 523] on button "OK" at bounding box center [685, 520] width 75 height 38
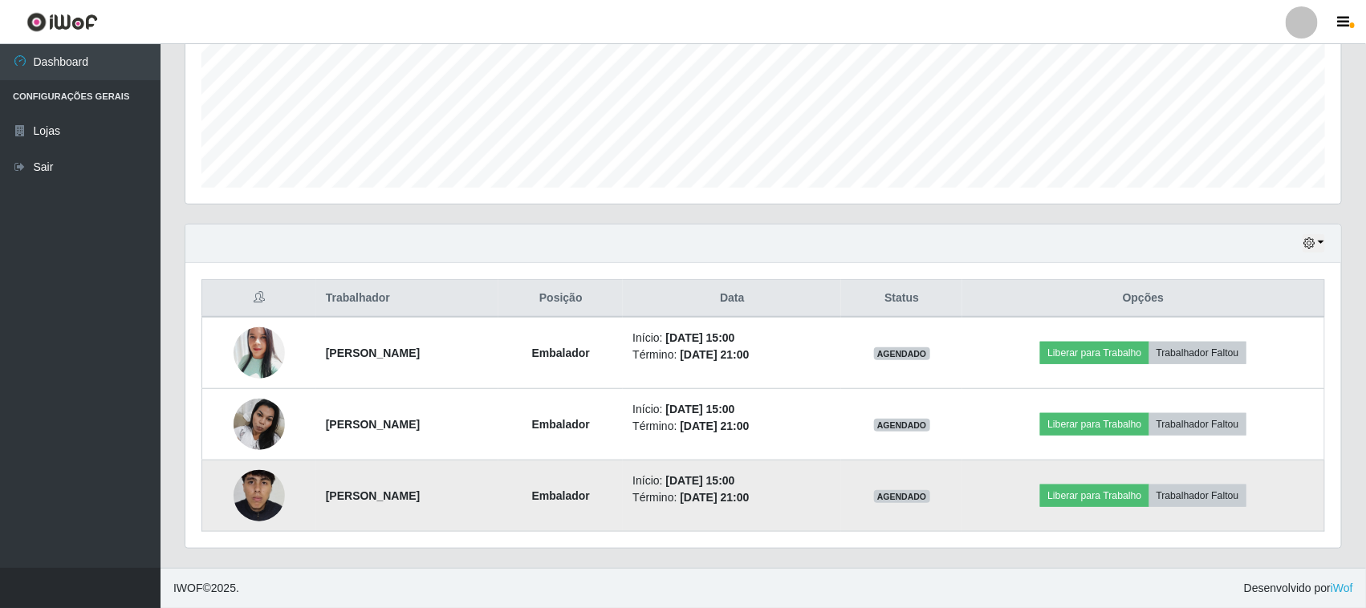
click at [255, 488] on img at bounding box center [259, 496] width 51 height 114
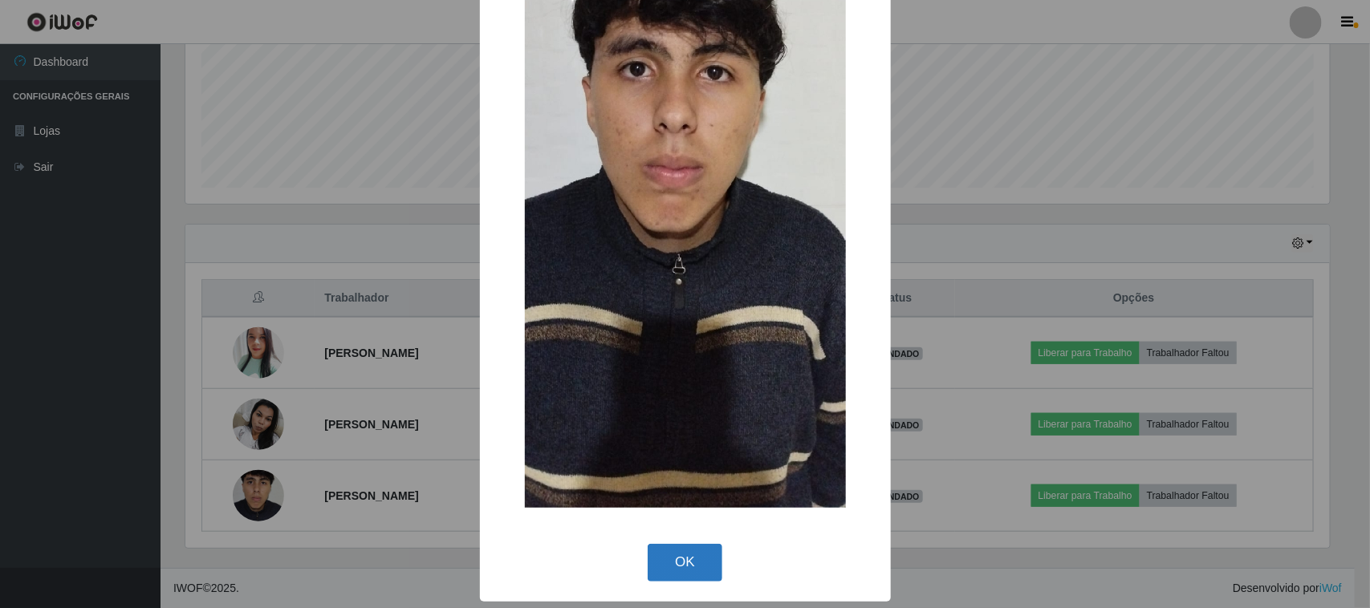
click at [688, 568] on button "OK" at bounding box center [685, 563] width 75 height 38
